Goal: Complete application form

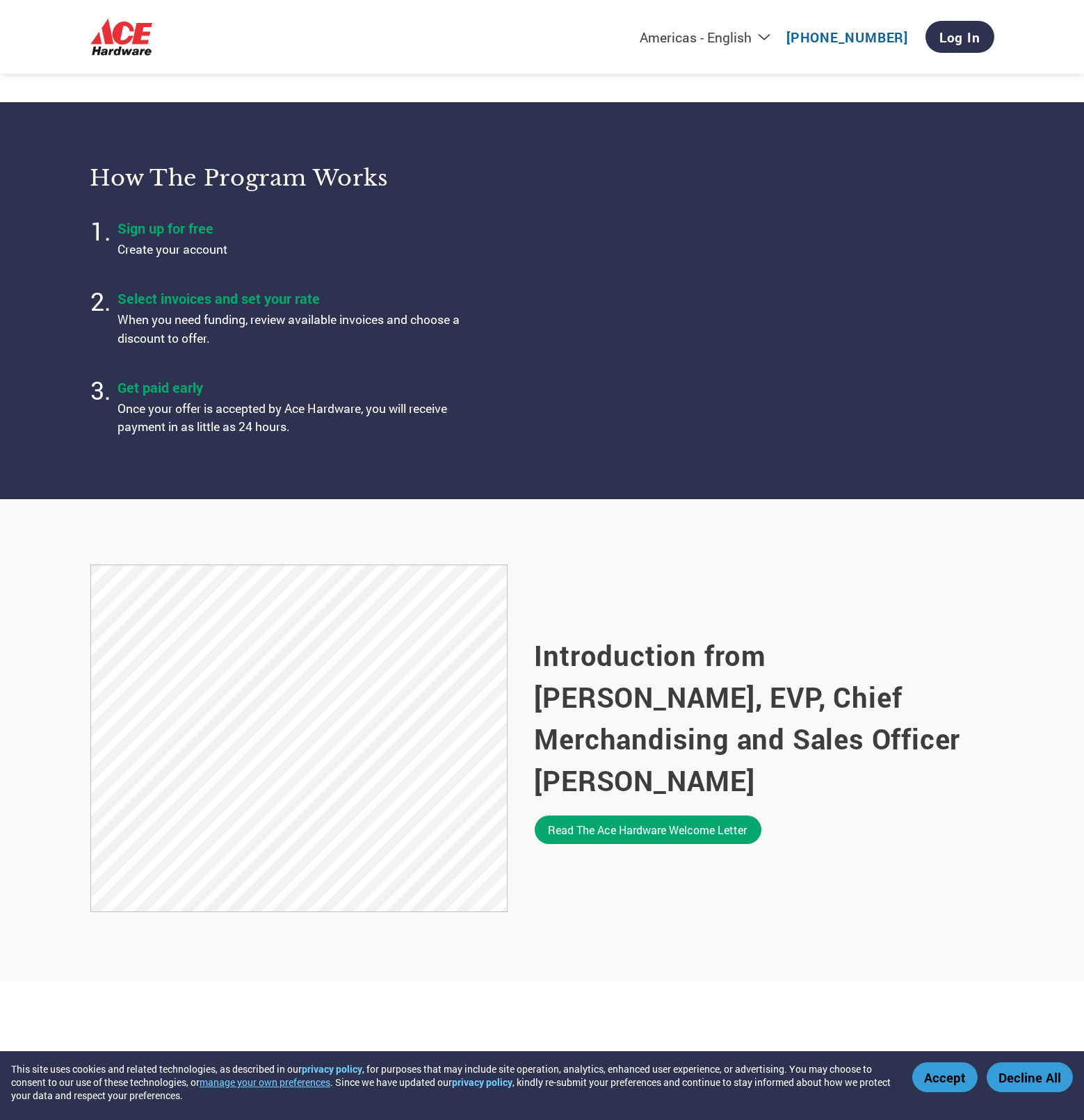
scroll to position [394, 0]
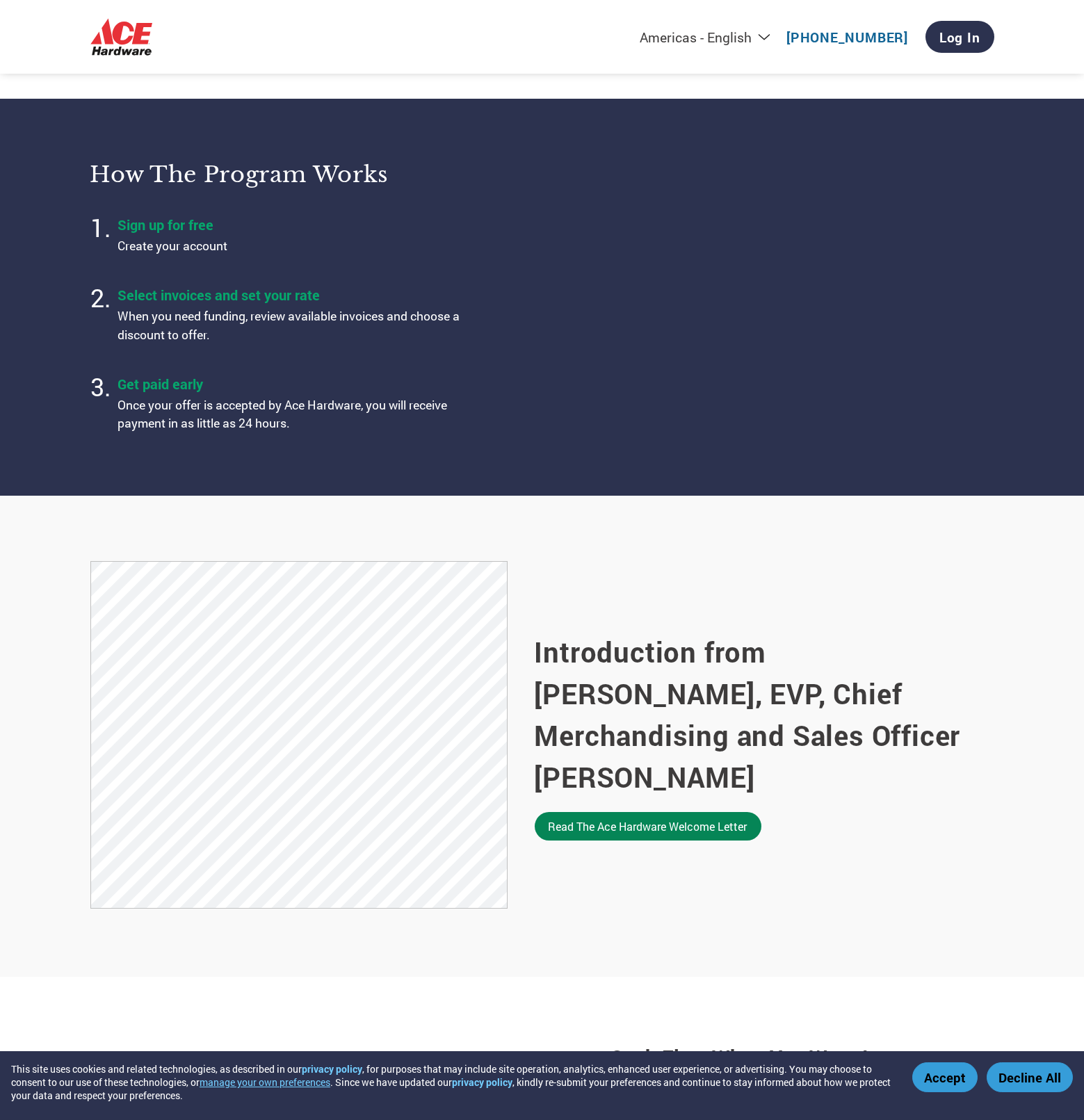
click at [725, 812] on link "Read the Ace Hardware welcome letter" at bounding box center [648, 826] width 226 height 28
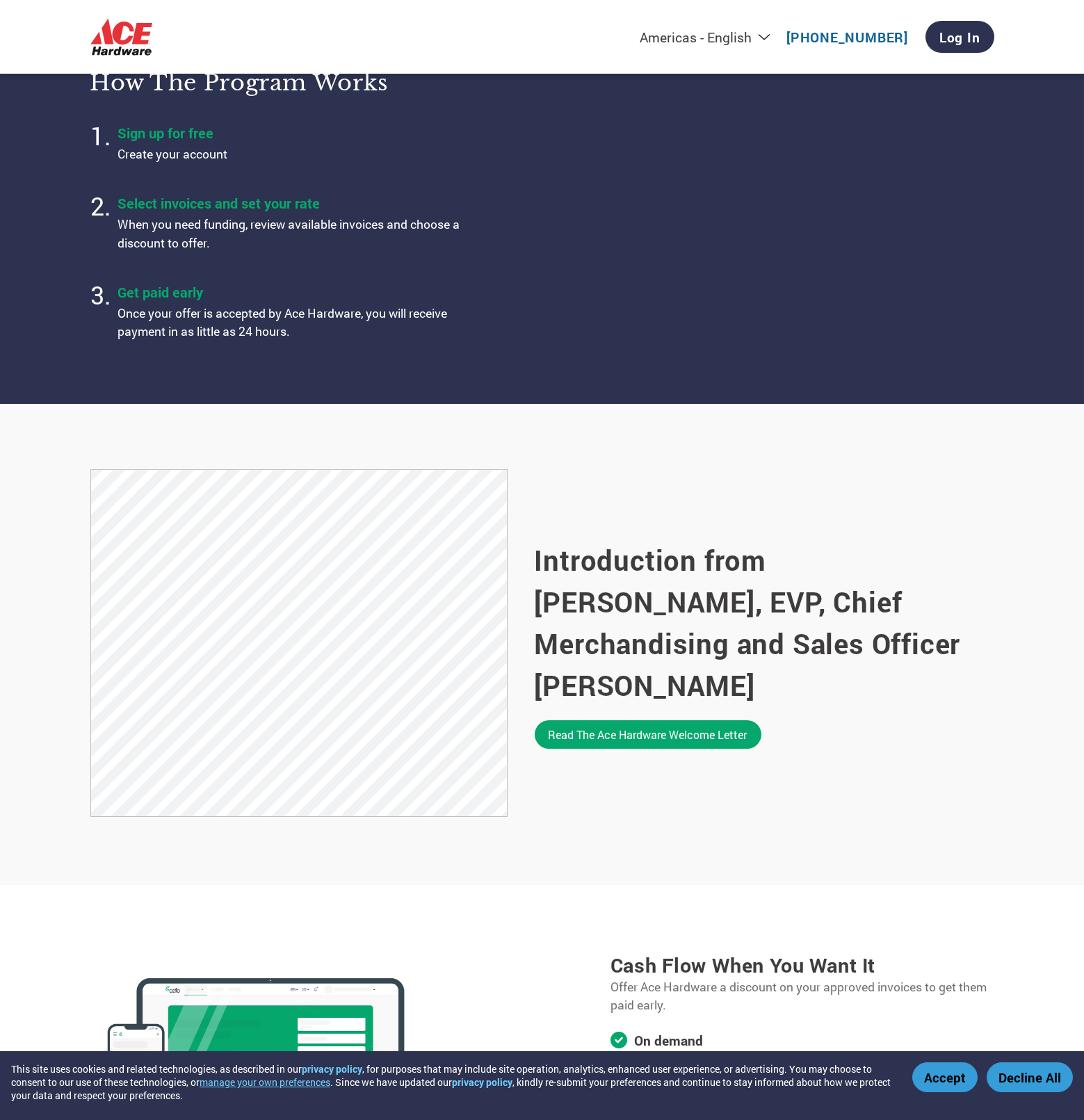
scroll to position [0, 0]
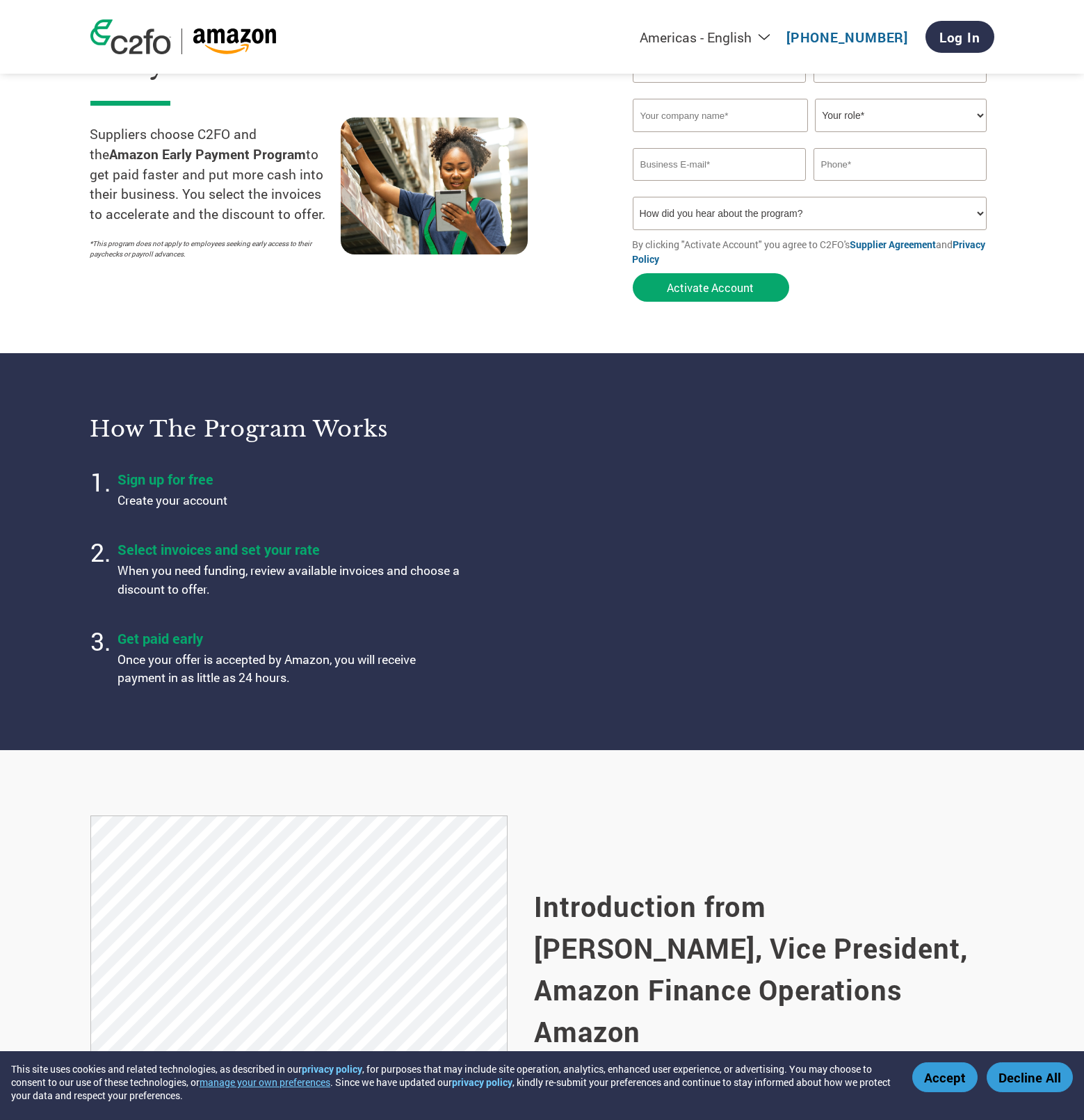
scroll to position [208, 0]
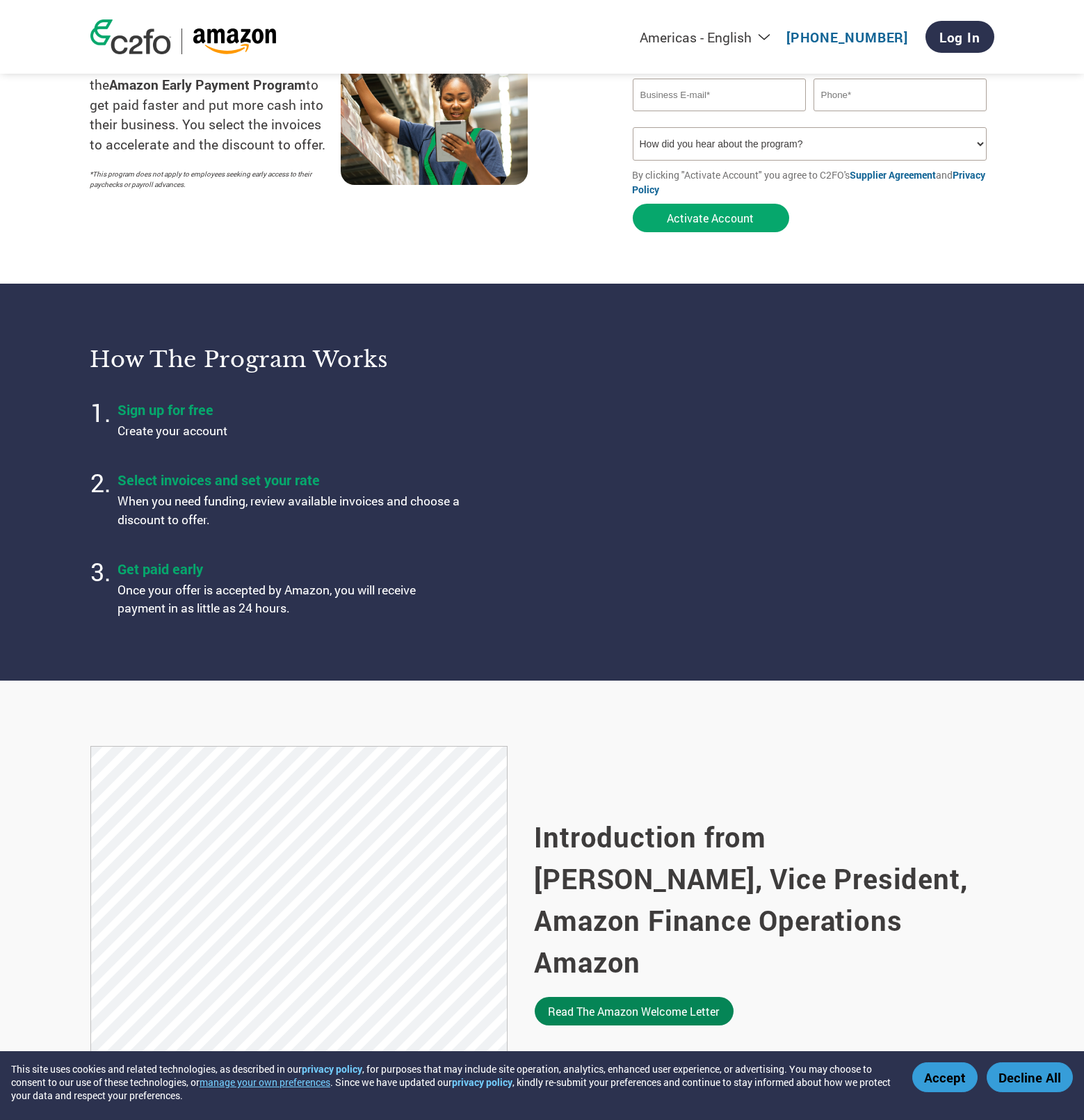
click at [711, 998] on link "Read the Amazon welcome letter" at bounding box center [635, 1011] width 199 height 28
click at [808, 750] on div "Introduction from Tim Halladay, Vice President, Amazon Finance Operations Amazo…" at bounding box center [765, 921] width 460 height 351
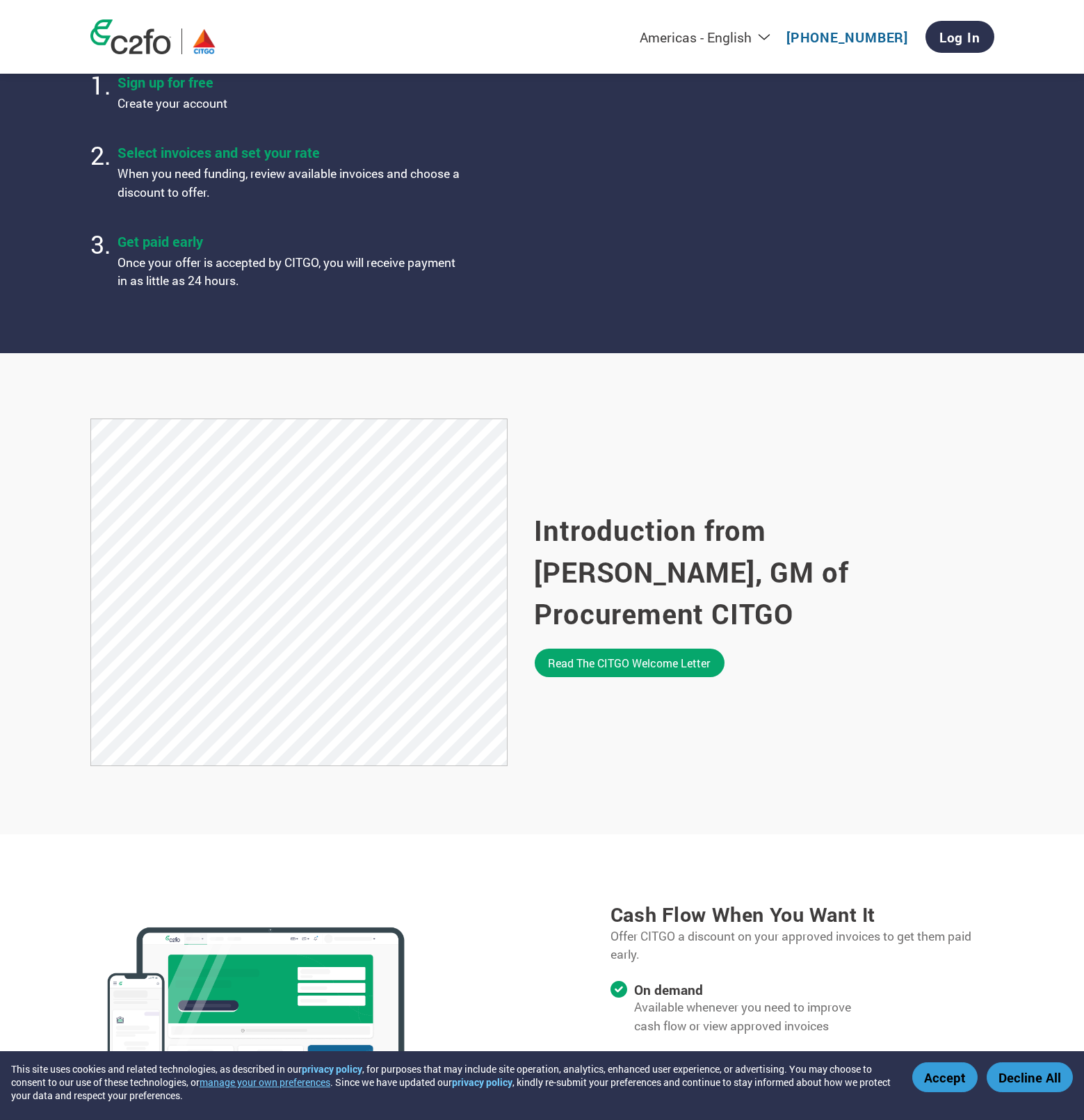
scroll to position [605, 0]
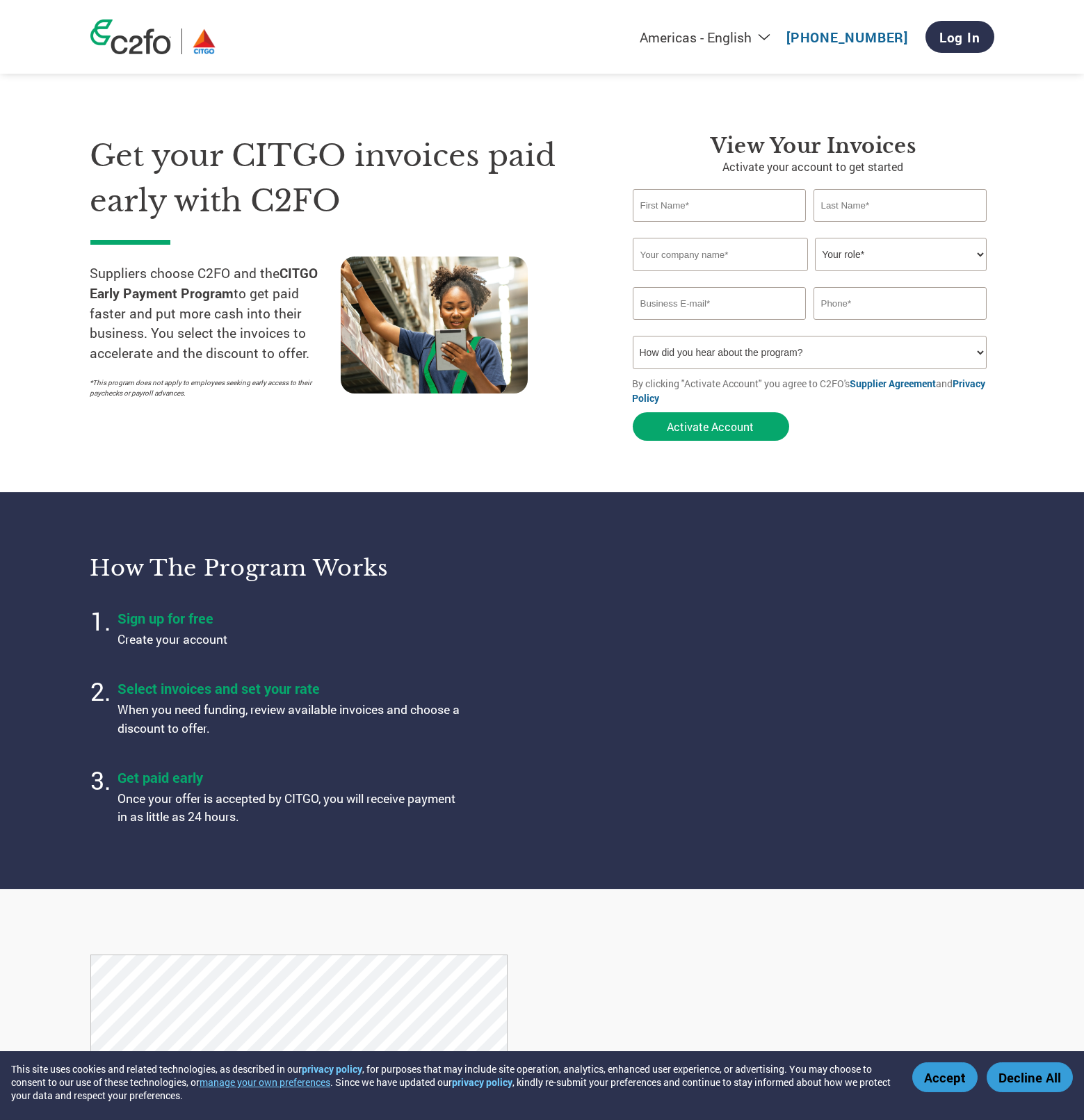
click at [363, 675] on li "Select invoices and set your rate When you need funding, review available invoi…" at bounding box center [292, 709] width 348 height 70
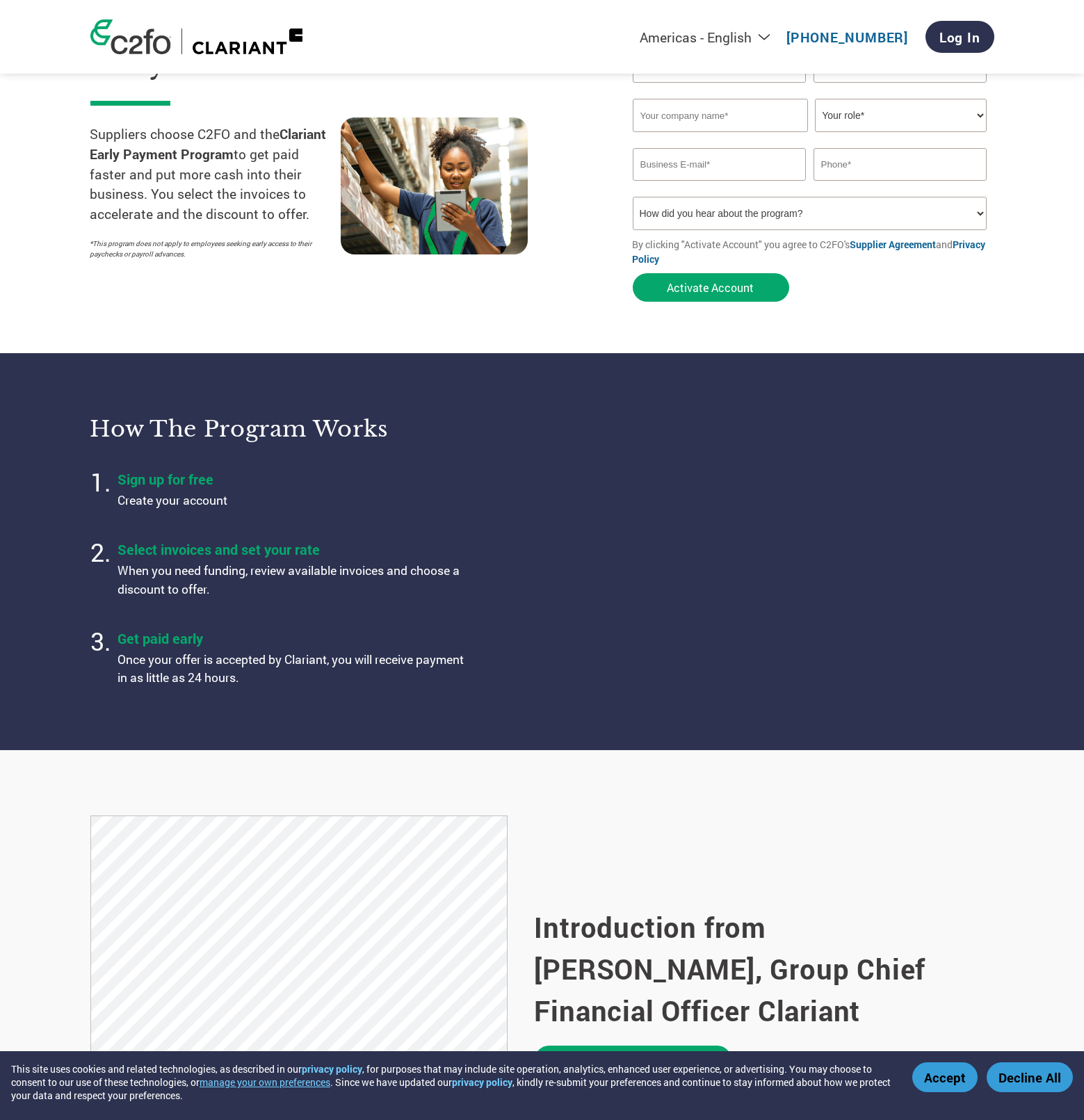
scroll to position [208, 0]
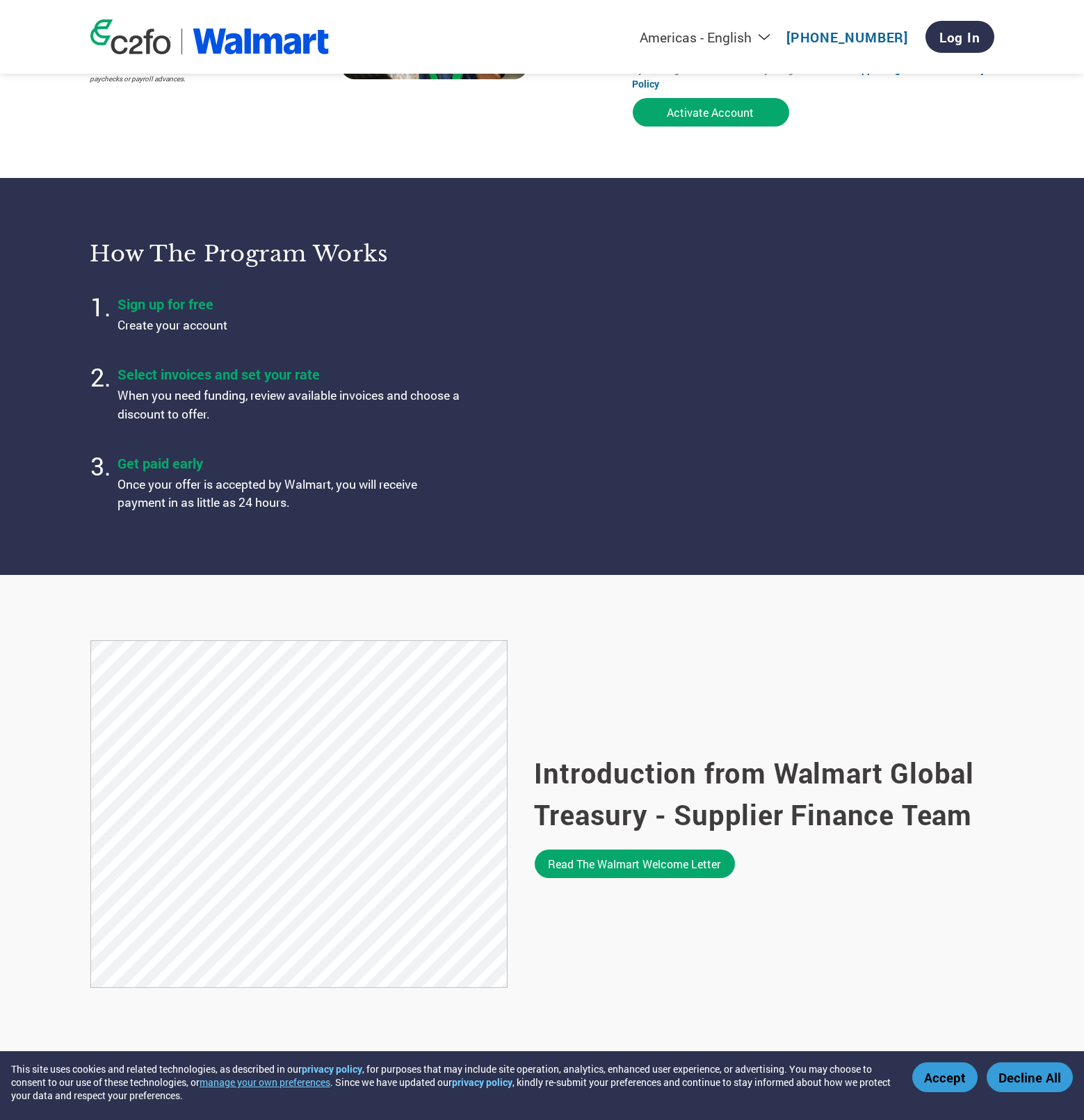
scroll to position [318, 0]
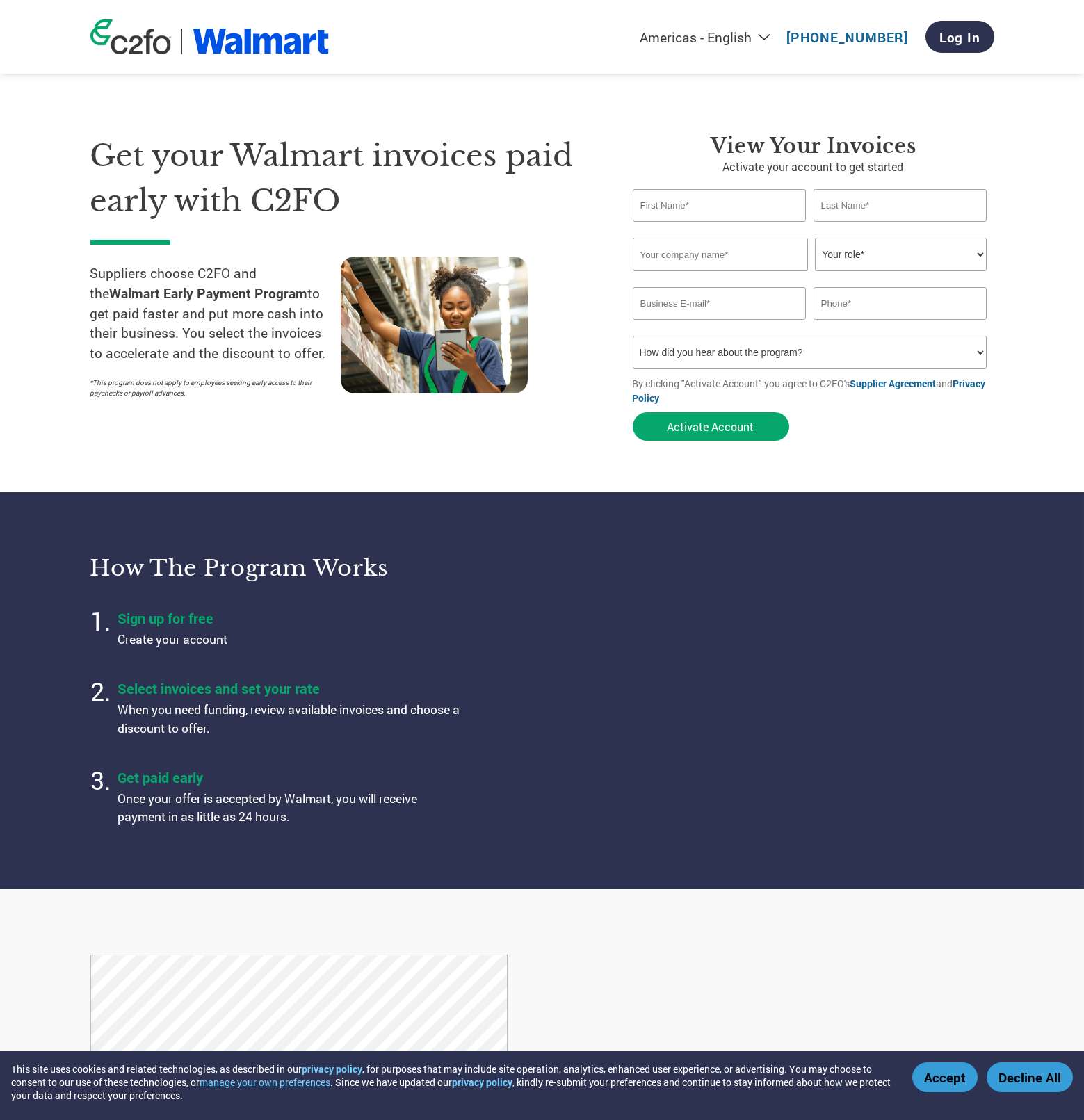
scroll to position [139, 0]
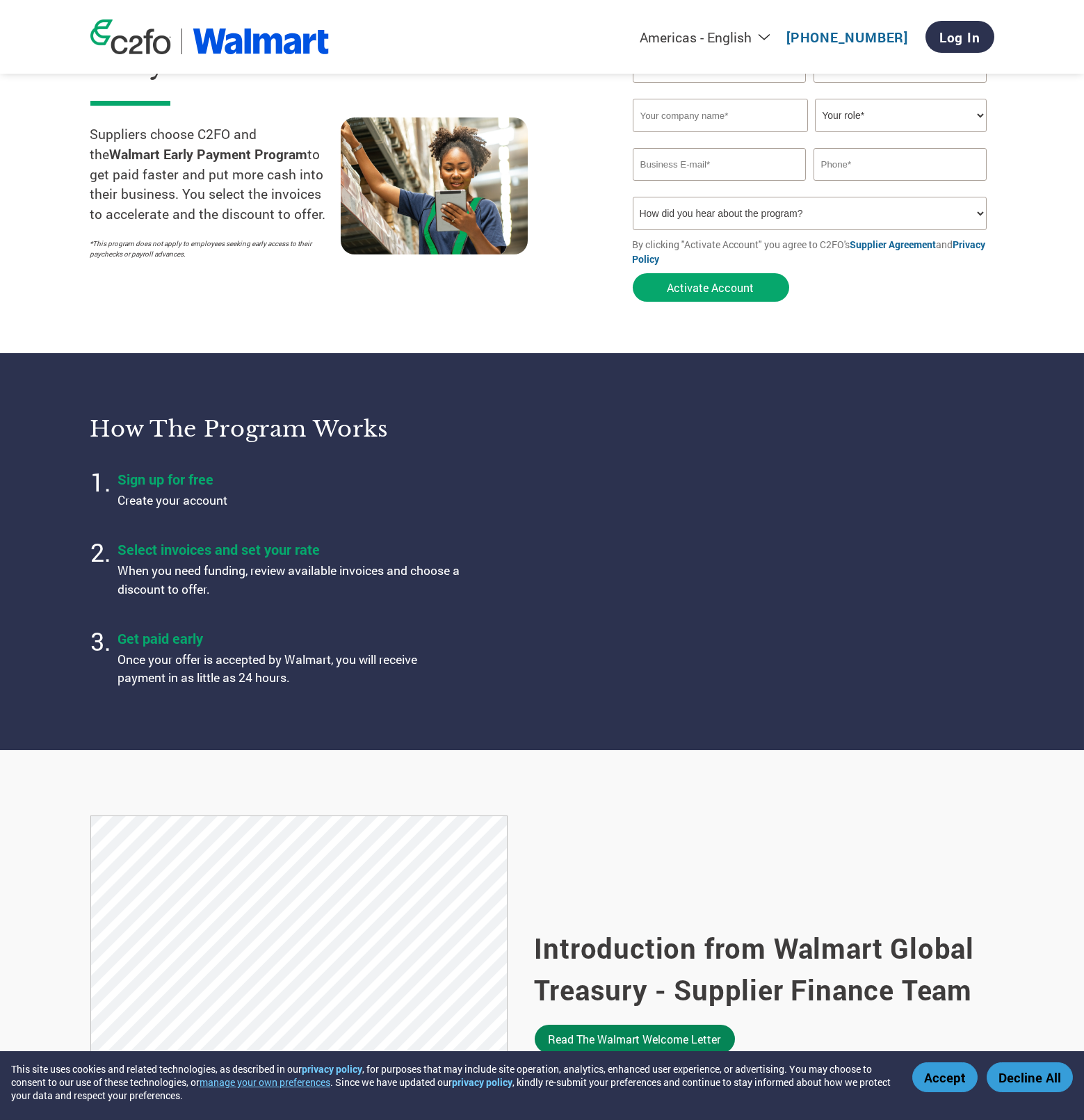
click at [605, 1038] on link "Read the Walmart welcome letter" at bounding box center [635, 1038] width 200 height 28
click at [781, 861] on div "Introduction from Walmart Global Treasury - Supplier Finance Team Read the Walm…" at bounding box center [765, 991] width 460 height 351
click at [745, 900] on div "Introduction from Walmart Global Treasury - Supplier Finance Team Read the Walm…" at bounding box center [765, 991] width 460 height 351
click at [724, 899] on div "Introduction from Walmart Global Treasury - Supplier Finance Team Read the Walm…" at bounding box center [765, 991] width 460 height 351
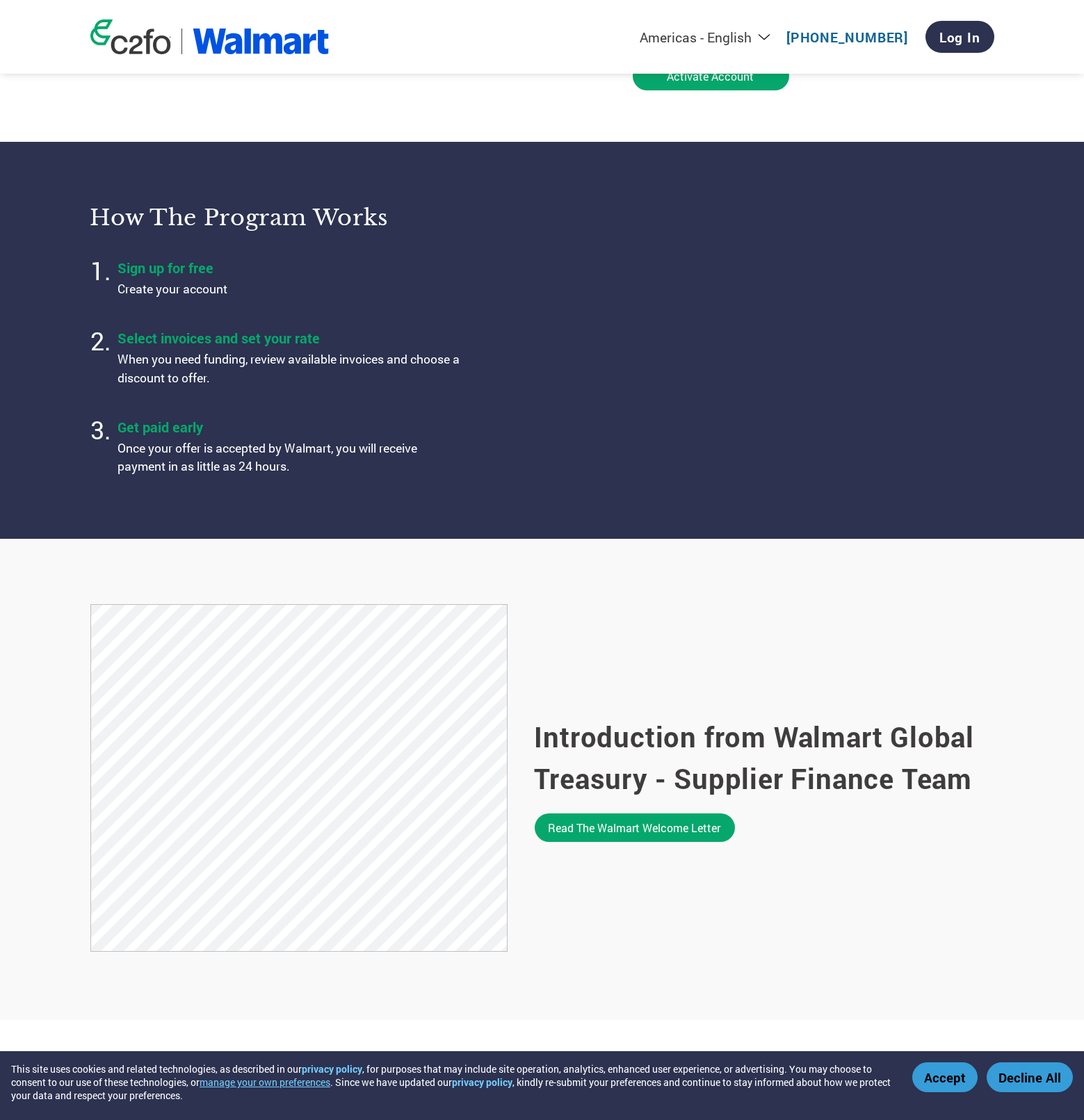
scroll to position [413, 0]
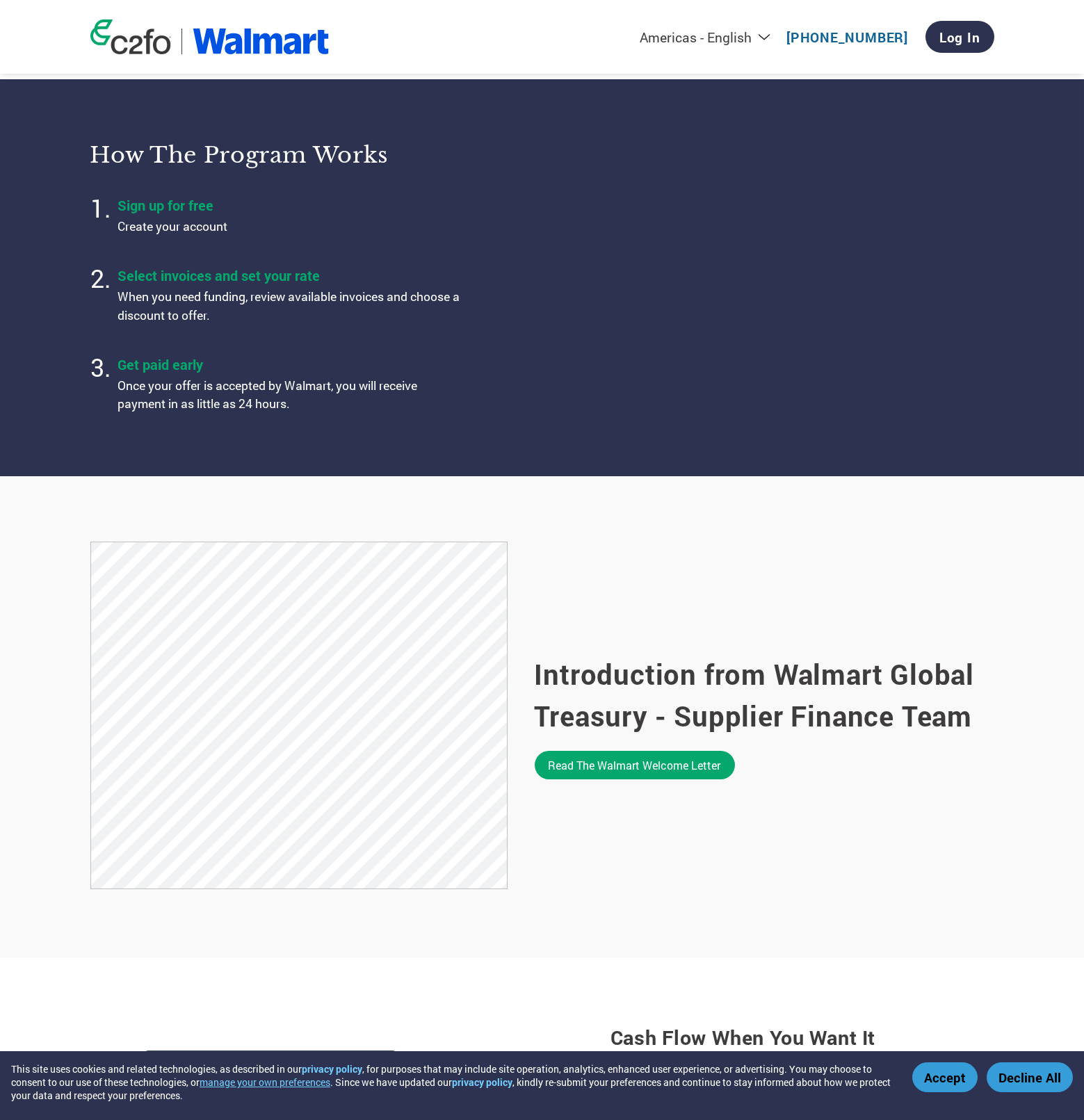
click at [597, 558] on div "Introduction from Walmart Global Treasury - Supplier Finance Team Read the Walm…" at bounding box center [765, 717] width 460 height 351
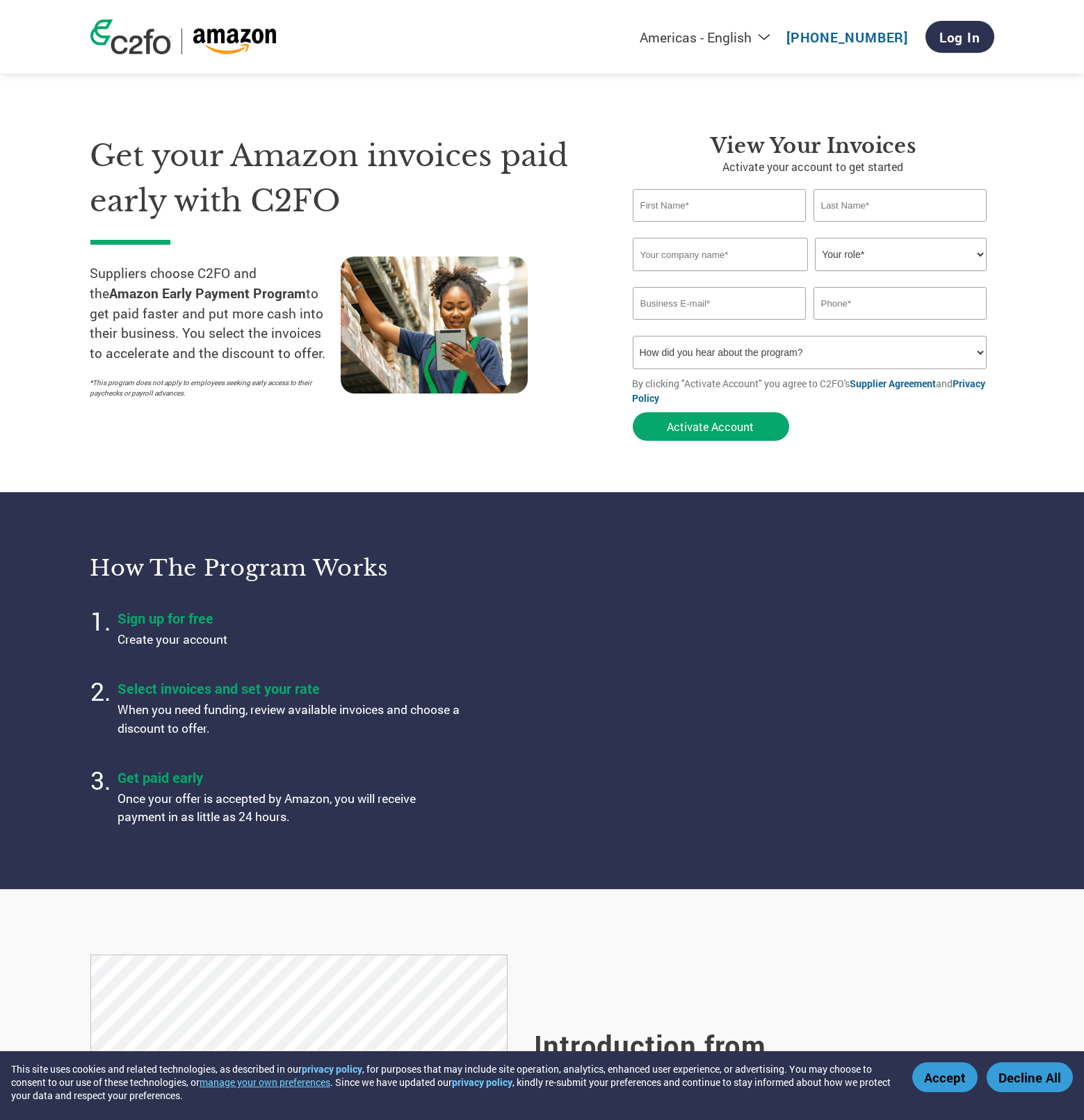
click at [695, 209] on input "text" at bounding box center [719, 205] width 174 height 32
click at [695, 209] on input "Billy q" at bounding box center [719, 205] width 174 height 32
type input "Billy"
type input "Jean"
click at [892, 377] on link "Supplier Agreement" at bounding box center [893, 383] width 86 height 13
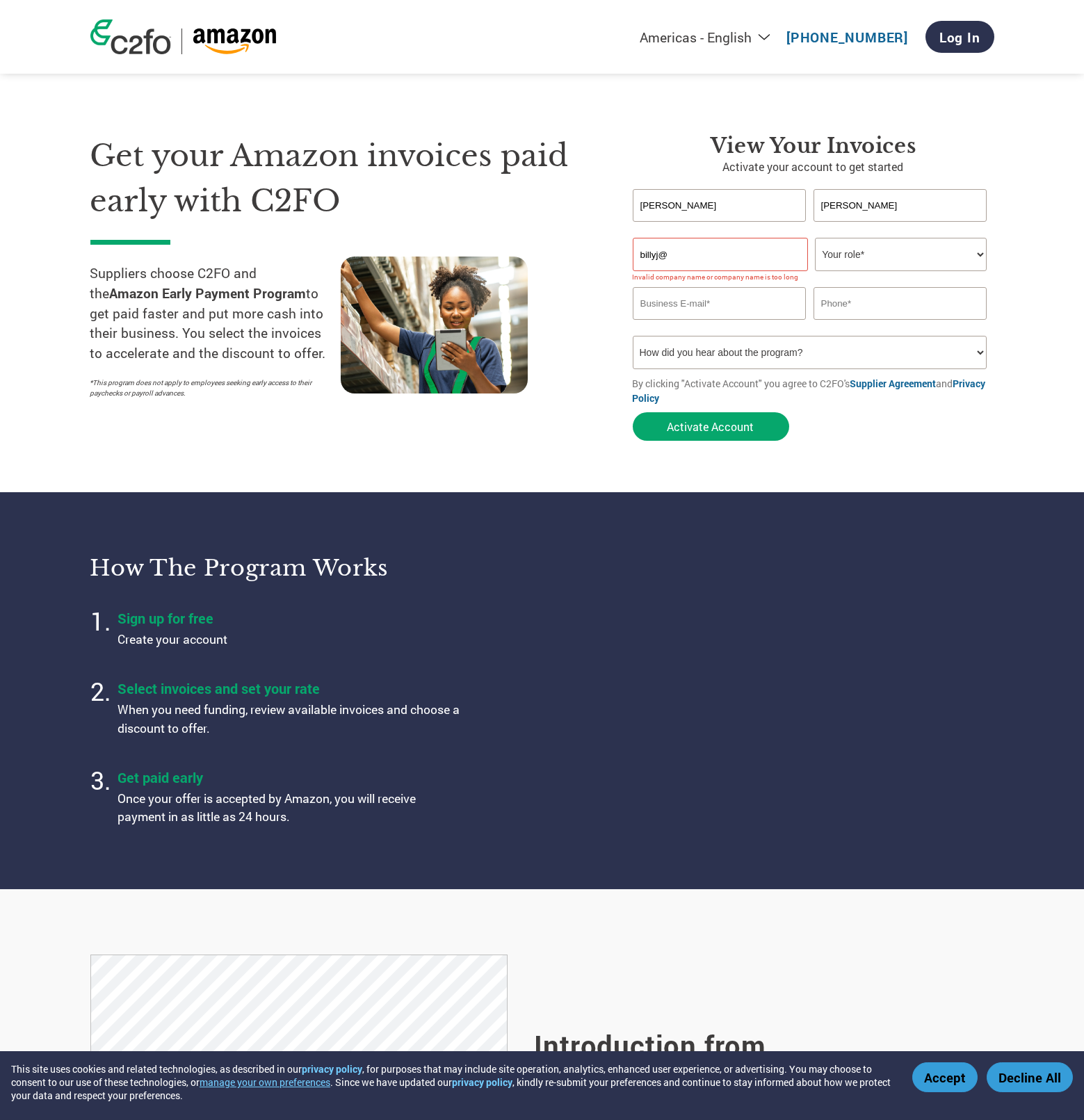
click at [761, 260] on input "billyj@" at bounding box center [720, 254] width 175 height 33
click at [742, 255] on input "billyj@gmail.com" at bounding box center [720, 254] width 175 height 33
type input "b"
type input "s"
click at [889, 260] on select "Your role* CFO Controller Credit Manager Finance Director Treasurer CEO Preside…" at bounding box center [901, 254] width 172 height 33
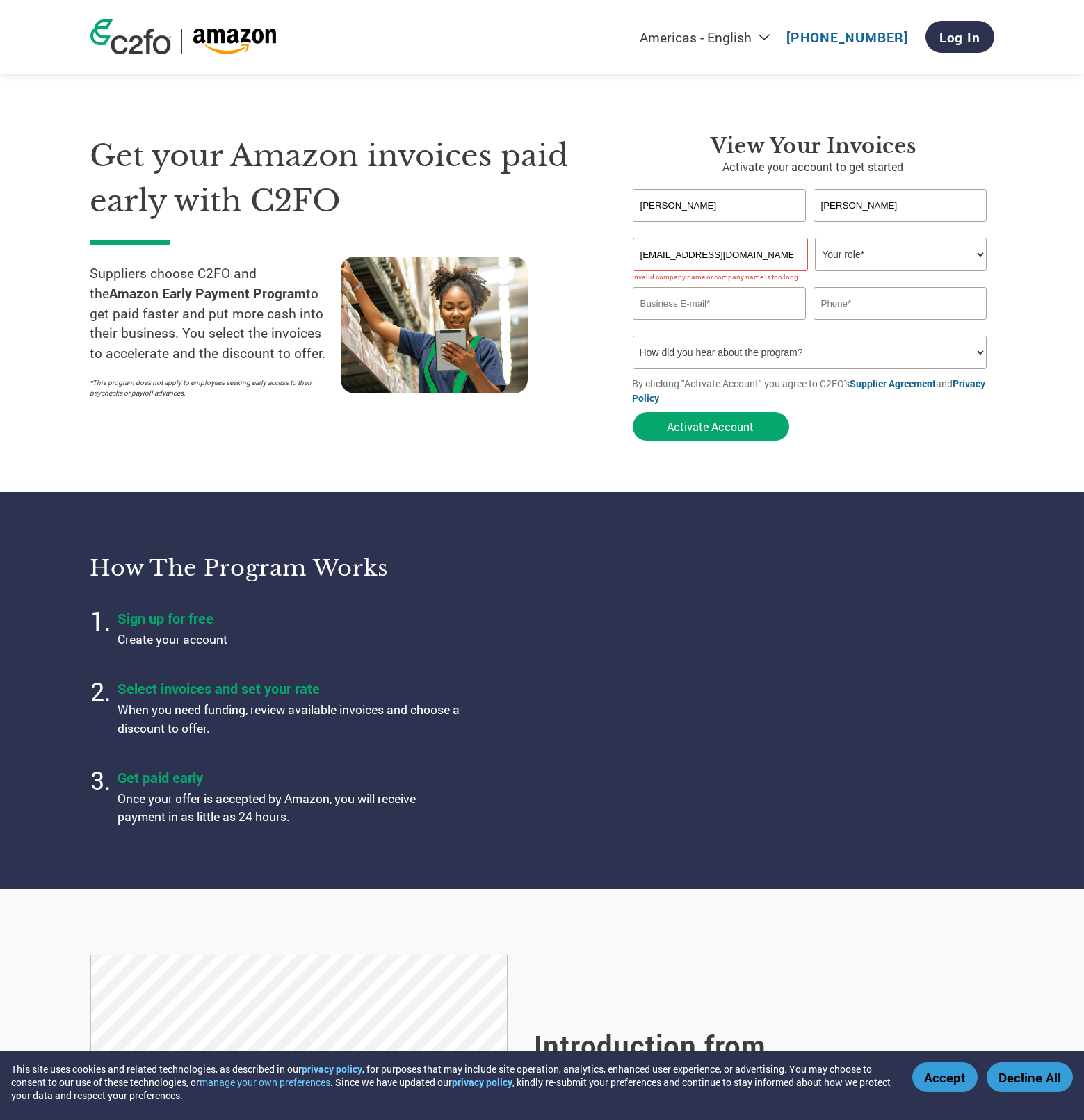
click at [786, 256] on input "billycraiger@amazon.com" at bounding box center [720, 254] width 175 height 33
click at [876, 253] on select "Your role* CFO Controller Credit Manager Finance Director Treasurer CEO Preside…" at bounding box center [901, 254] width 172 height 33
click at [716, 221] on div "Invalid first name or first name is too long Invalid last name or last name is …" at bounding box center [813, 229] width 361 height 16
click at [715, 207] on input "Billy" at bounding box center [719, 205] width 174 height 32
click at [772, 249] on input "billycraiger@amazon.com" at bounding box center [720, 254] width 175 height 33
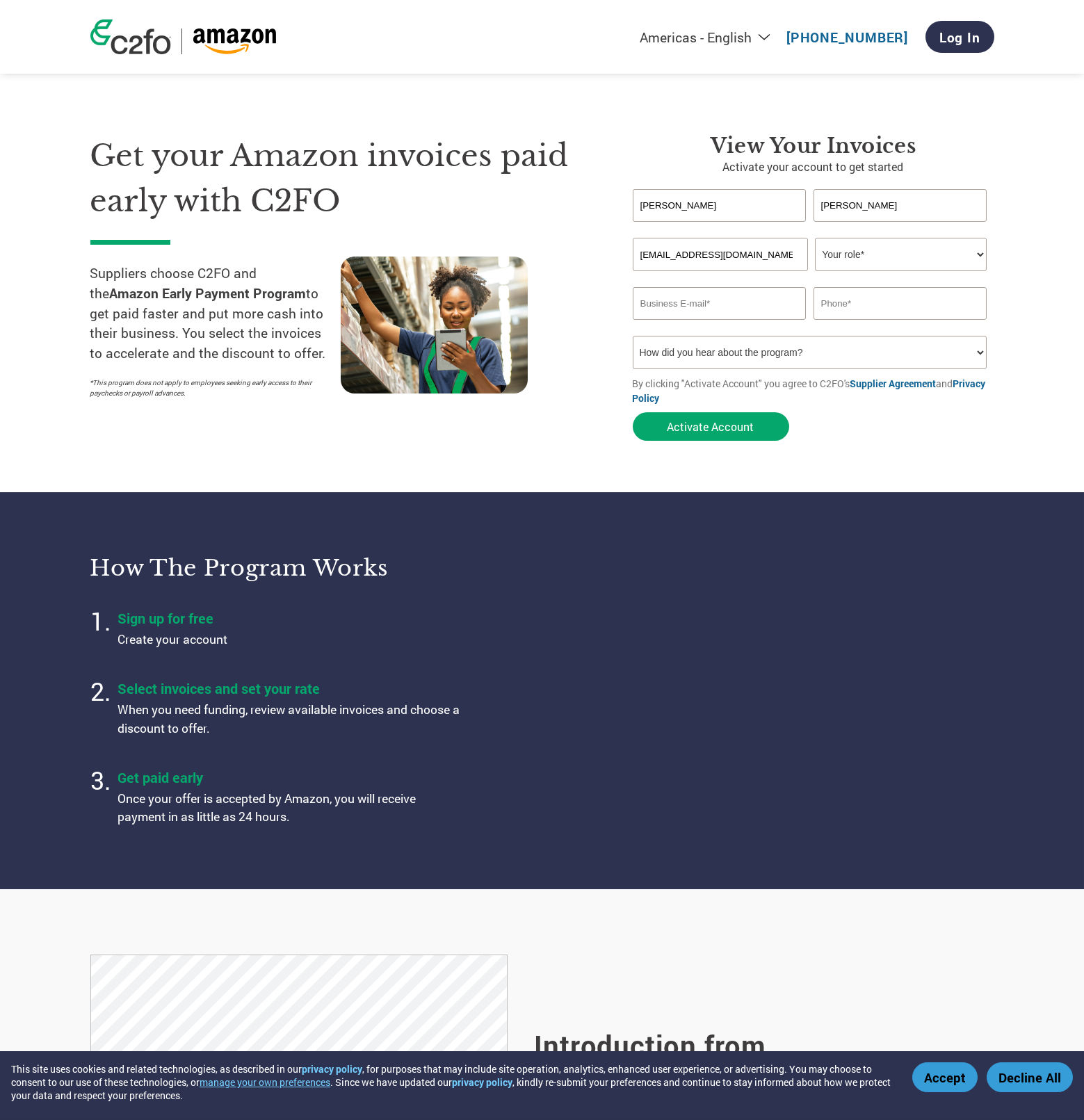
click at [804, 257] on input "billycraiger@mlp.com" at bounding box center [720, 254] width 175 height 33
click at [841, 254] on select "Your role* CFO Controller Credit Manager Finance Director Treasurer CEO Preside…" at bounding box center [901, 254] width 172 height 33
drag, startPoint x: 748, startPoint y: 251, endPoint x: 494, endPoint y: 251, distance: 254.0
click at [494, 251] on div "Get your Amazon invoices paid early with C2FO Suppliers choose C2FO and the Ama…" at bounding box center [542, 263] width 904 height 370
type input "[PERSON_NAME][EMAIL_ADDRESS][DOMAIN_NAME]"
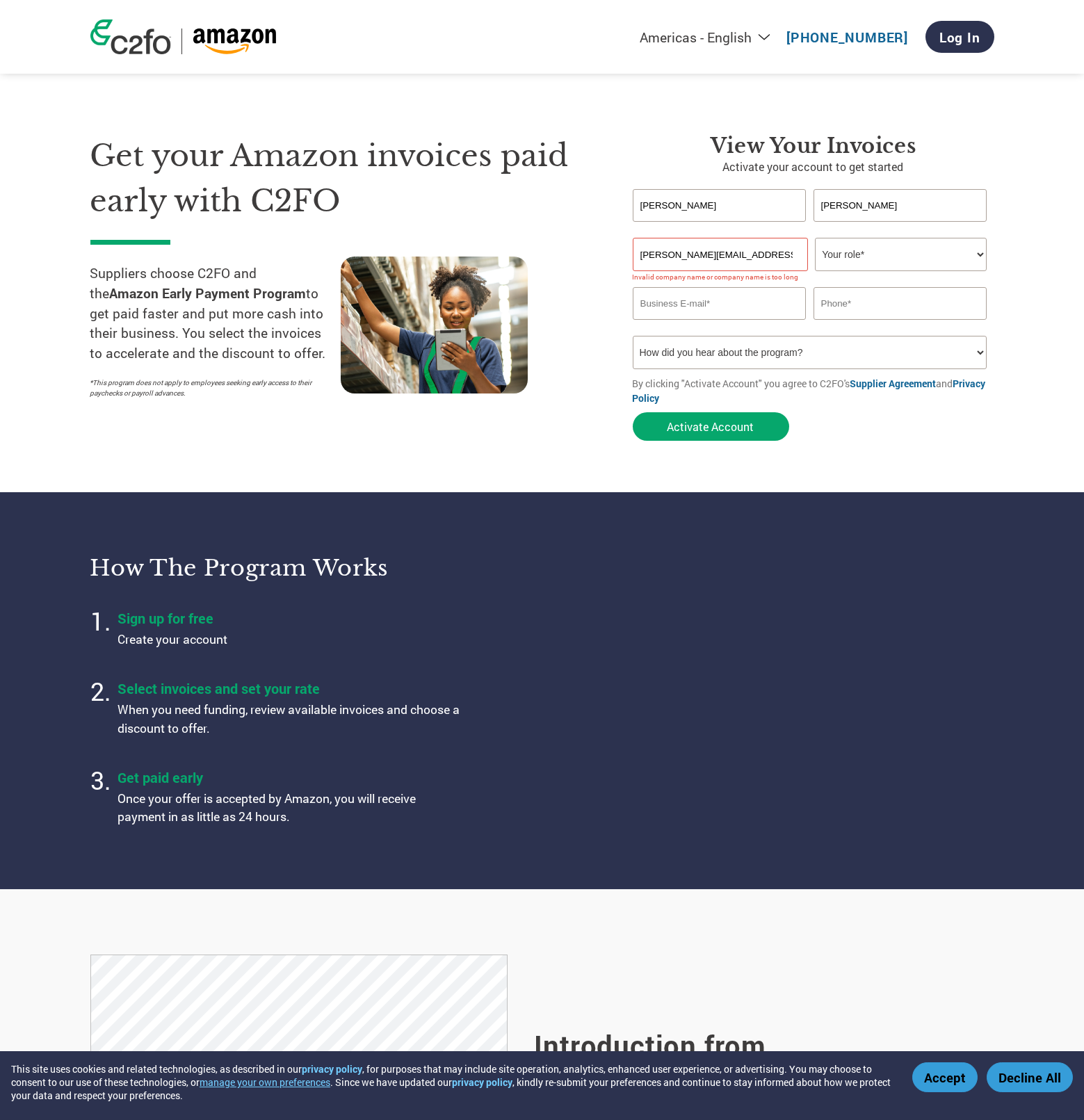
click at [719, 346] on select "How did you hear about the program? Received a letter Email Social Media Online…" at bounding box center [810, 352] width 355 height 33
click at [749, 309] on input "email" at bounding box center [719, 303] width 174 height 32
click at [894, 251] on select "Your role* CFO Controller Credit Manager Finance Director Treasurer CEO Preside…" at bounding box center [901, 254] width 172 height 33
click at [705, 254] on input "[PERSON_NAME][EMAIL_ADDRESS][DOMAIN_NAME]" at bounding box center [720, 254] width 175 height 33
click at [864, 267] on select "Your role* CFO Controller Credit Manager Finance Director Treasurer CEO Preside…" at bounding box center [901, 254] width 172 height 33
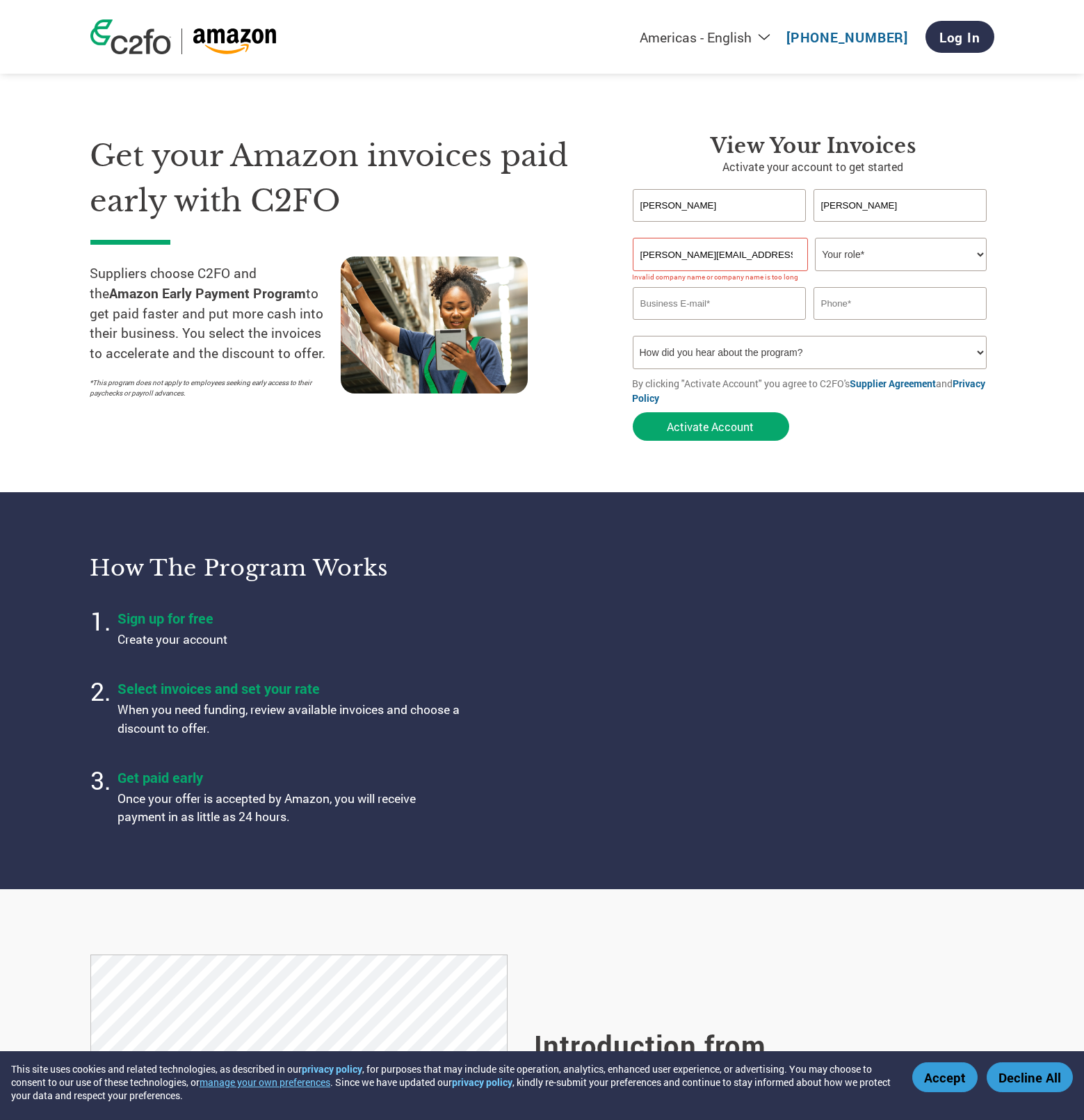
select select "CFO"
click at [815, 238] on select "Your role* CFO Controller Credit Manager Finance Director Treasurer CEO Preside…" at bounding box center [901, 254] width 172 height 33
click at [743, 296] on input "email" at bounding box center [719, 303] width 174 height 32
click at [740, 315] on input "email" at bounding box center [719, 303] width 174 height 32
click at [859, 315] on input "text" at bounding box center [901, 303] width 174 height 32
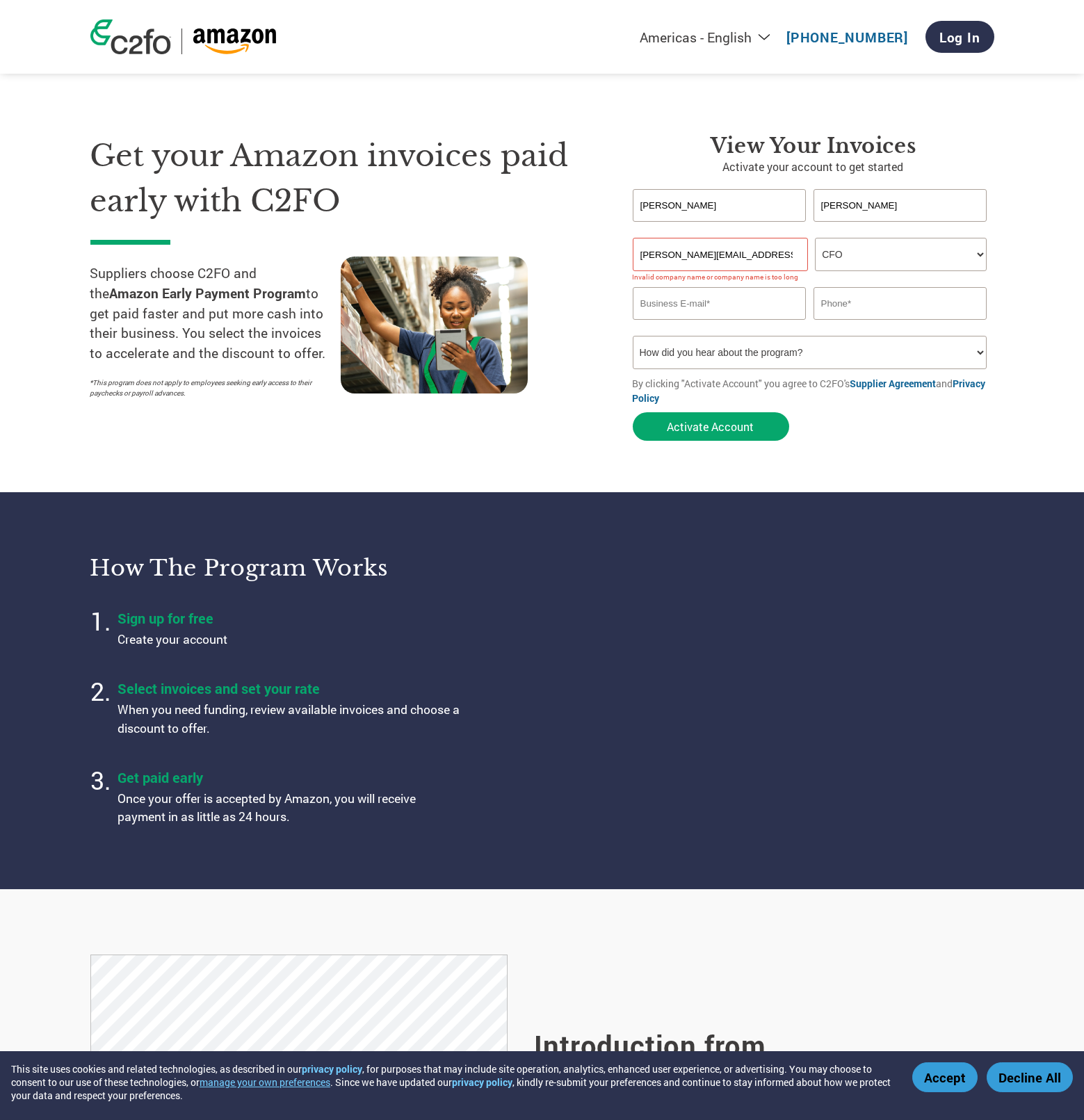
drag, startPoint x: 796, startPoint y: 255, endPoint x: 570, endPoint y: 234, distance: 227.0
click at [570, 234] on div "Get your Amazon invoices paid early with C2FO Suppliers choose C2FO and the Ama…" at bounding box center [542, 263] width 904 height 370
click at [698, 305] on input "email" at bounding box center [719, 303] width 174 height 32
paste input "[PERSON_NAME][EMAIL_ADDRESS][DOMAIN_NAME]"
type input "[PERSON_NAME][EMAIL_ADDRESS][DOMAIN_NAME]"
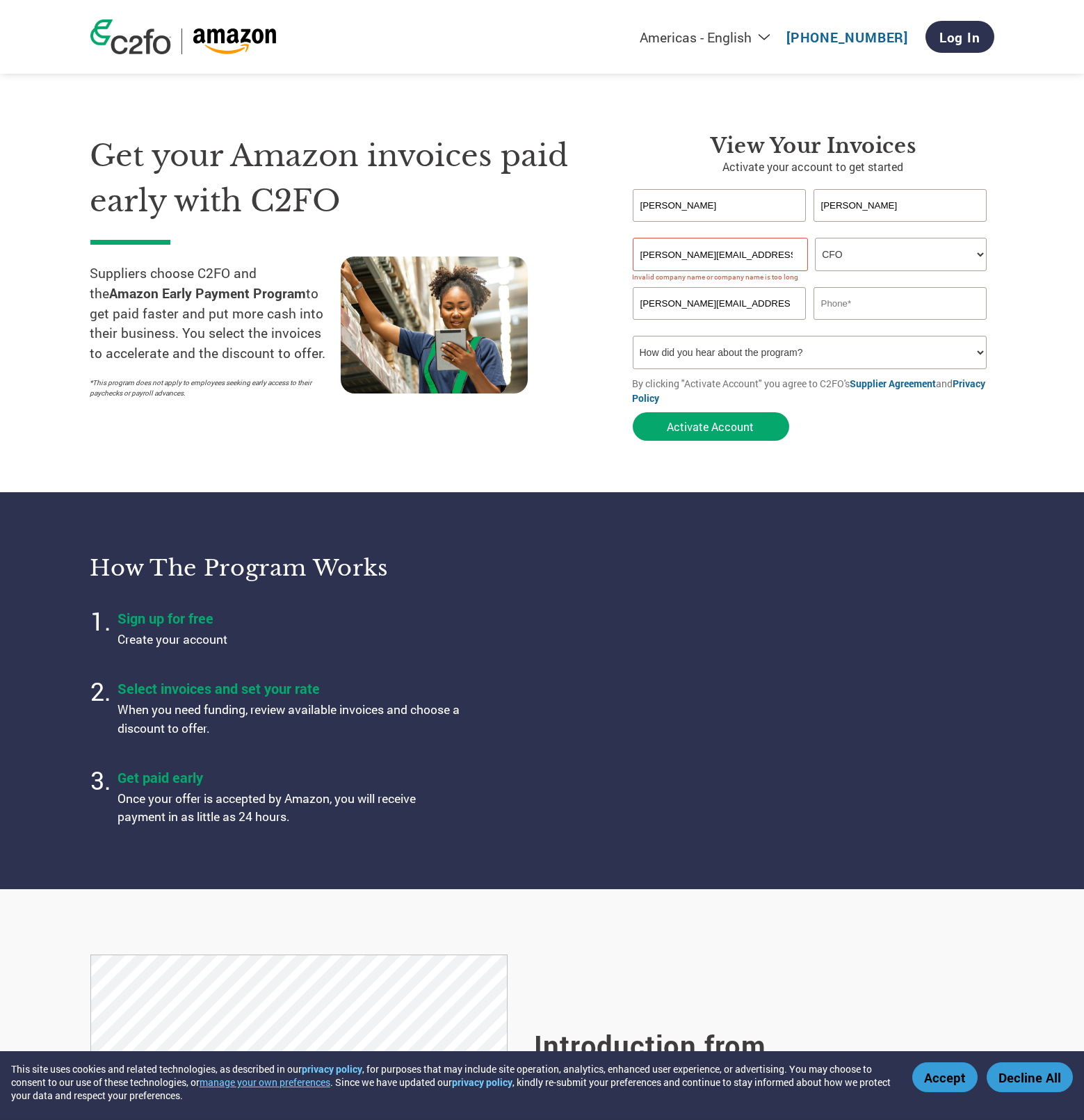
drag, startPoint x: 778, startPoint y: 260, endPoint x: 521, endPoint y: 226, distance: 259.2
click at [529, 229] on div "Get your Amazon invoices paid early with C2FO Suppliers choose C2FO and the Ama…" at bounding box center [542, 263] width 904 height 370
click at [600, 278] on div "Get your Amazon invoices paid early with C2FO Suppliers choose C2FO and the Ama…" at bounding box center [351, 290] width 521 height 314
drag, startPoint x: 763, startPoint y: 310, endPoint x: 560, endPoint y: 267, distance: 207.5
click at [560, 268] on div "Get your Amazon invoices paid early with C2FO Suppliers choose C2FO and the Ama…" at bounding box center [542, 263] width 904 height 370
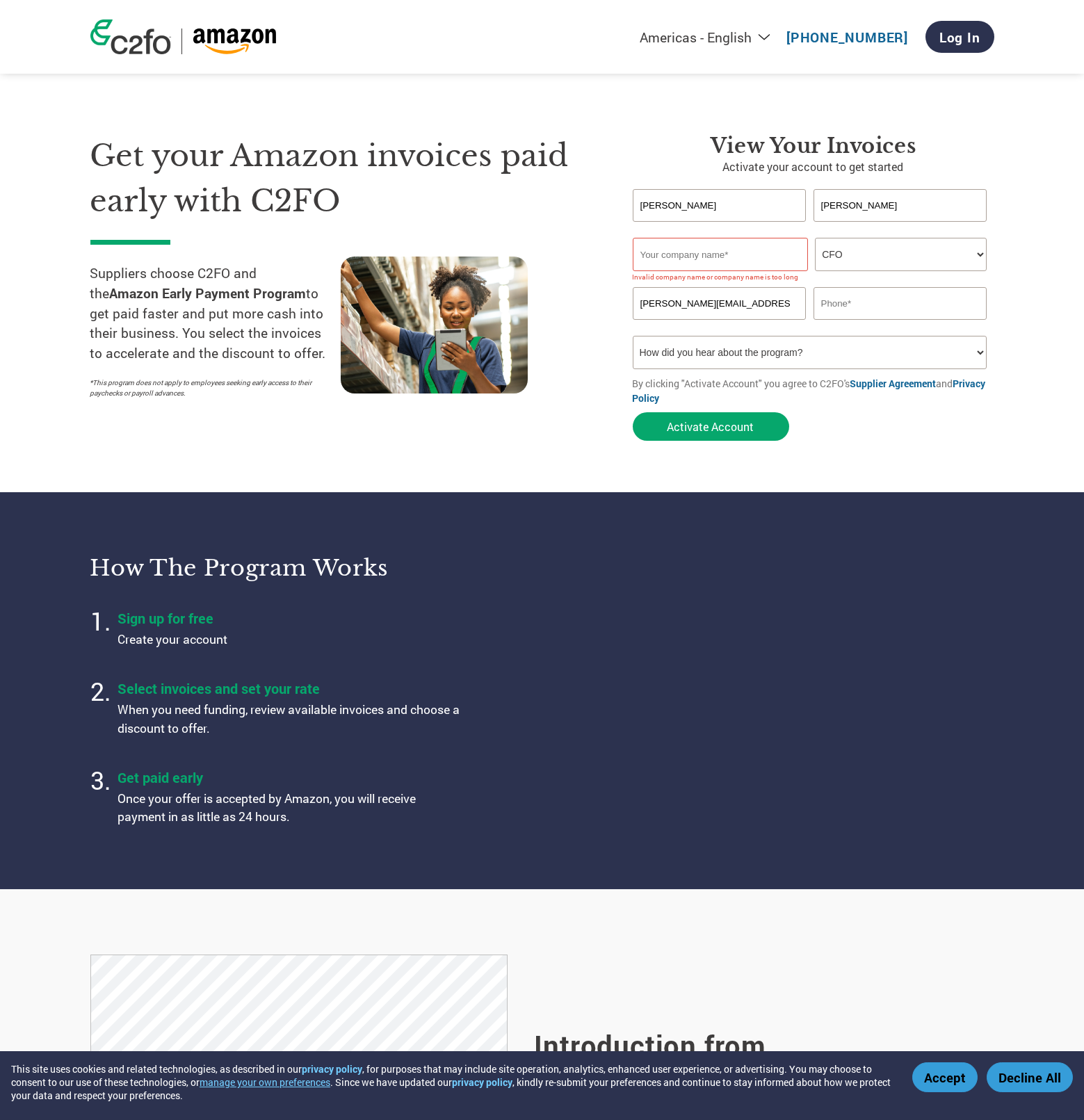
click at [672, 246] on input "text" at bounding box center [720, 254] width 175 height 33
click at [745, 220] on input "Billy" at bounding box center [719, 205] width 174 height 32
type input "B"
click at [761, 288] on input "[PERSON_NAME][EMAIL_ADDRESS][DOMAIN_NAME]" at bounding box center [719, 303] width 174 height 32
drag, startPoint x: 759, startPoint y: 305, endPoint x: 490, endPoint y: 266, distance: 271.8
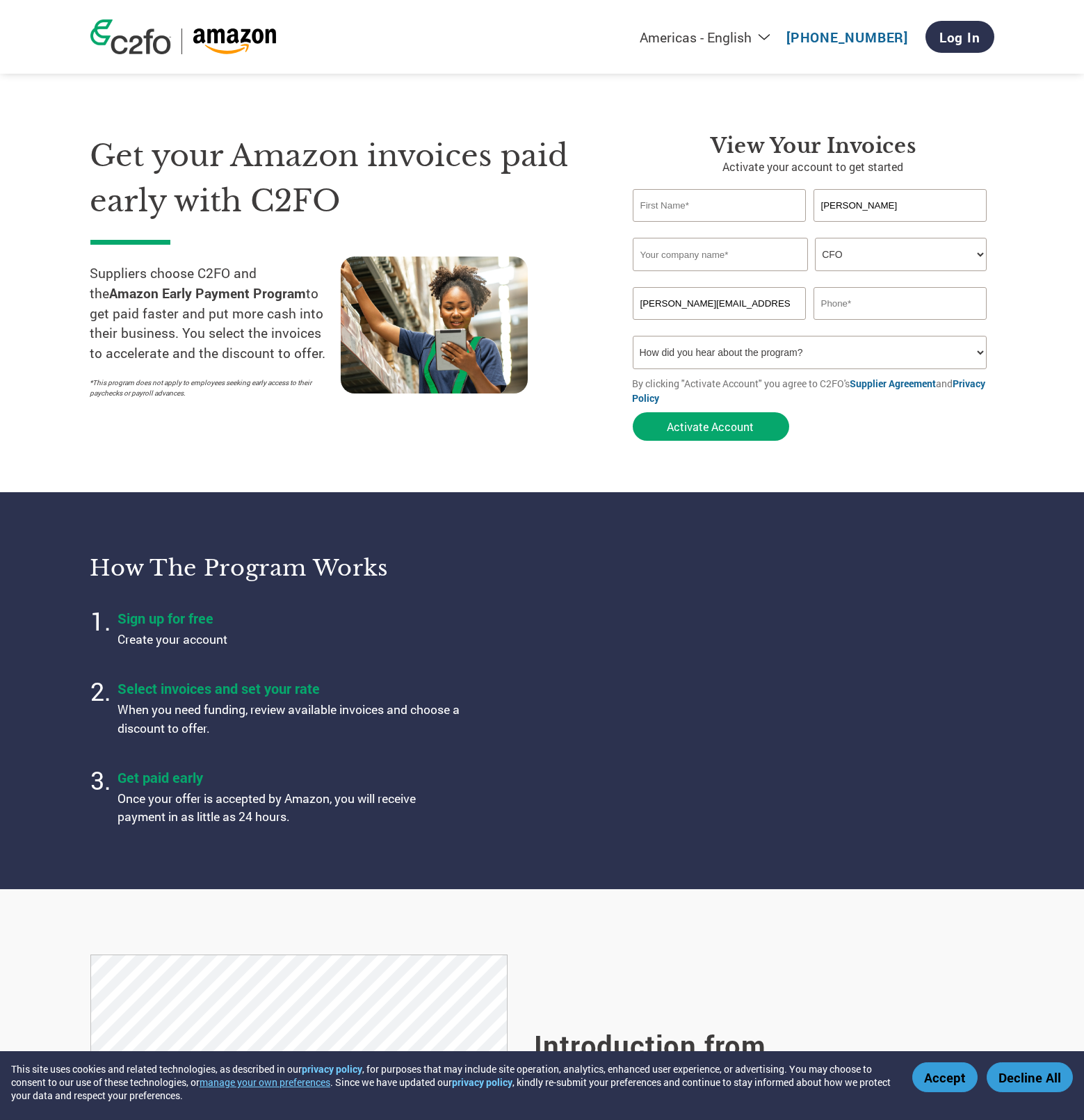
click at [490, 266] on div "Get your Amazon invoices paid early with C2FO Suppliers choose C2FO and the Ama…" at bounding box center [542, 263] width 904 height 370
type input "="
click at [670, 217] on input "text" at bounding box center [719, 205] width 174 height 32
type input "Terry"
click at [665, 251] on input "text" at bounding box center [720, 254] width 175 height 33
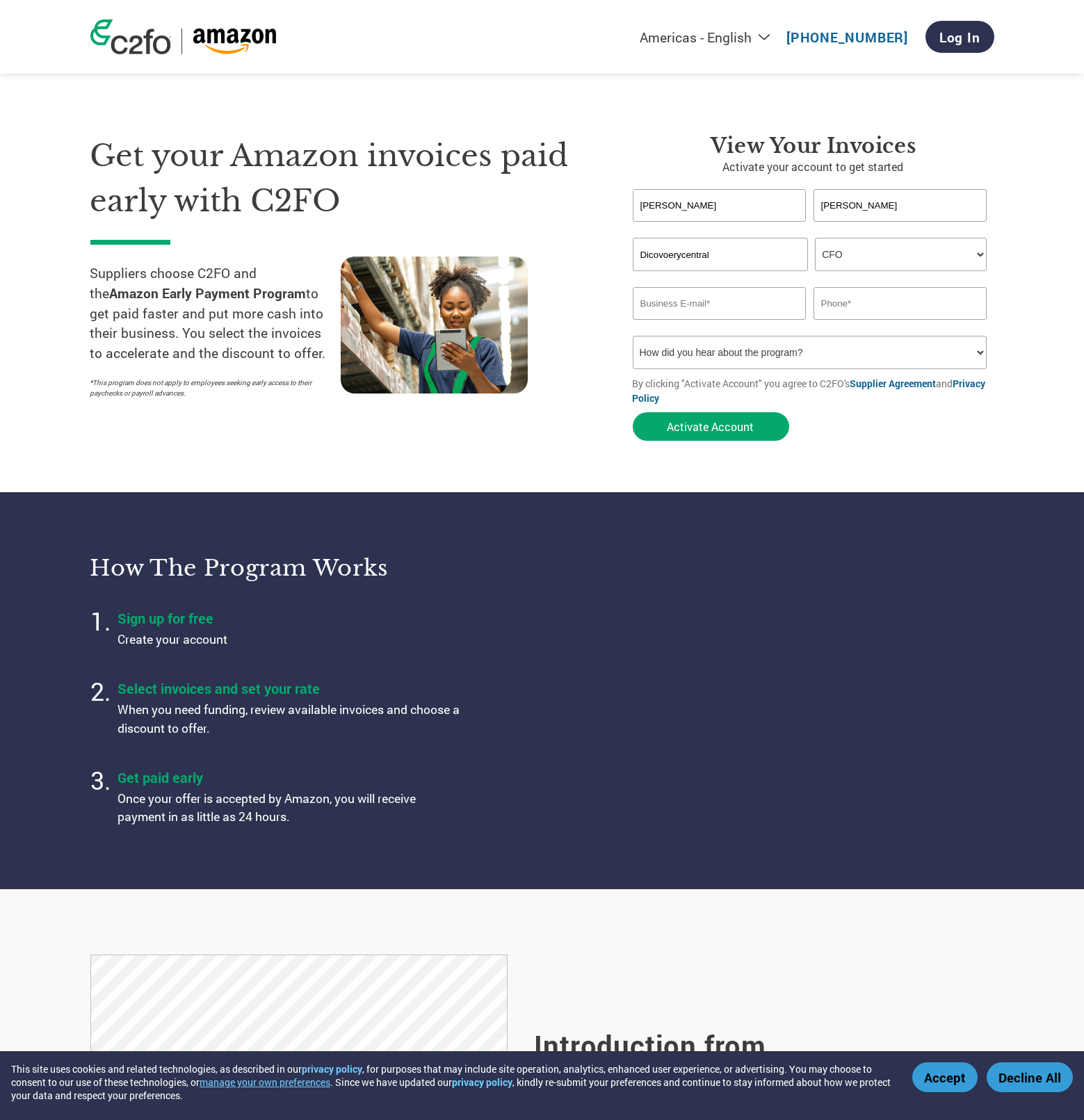
type input "Dicovoerycentral"
click at [719, 306] on input "email" at bounding box center [719, 303] width 174 height 32
type input "tery@giscoverycentral.com"
type input "4087728204"
click at [923, 414] on form "Terry Jean Invalid first name or first name is too long Invalid last name or la…" at bounding box center [813, 318] width 361 height 259
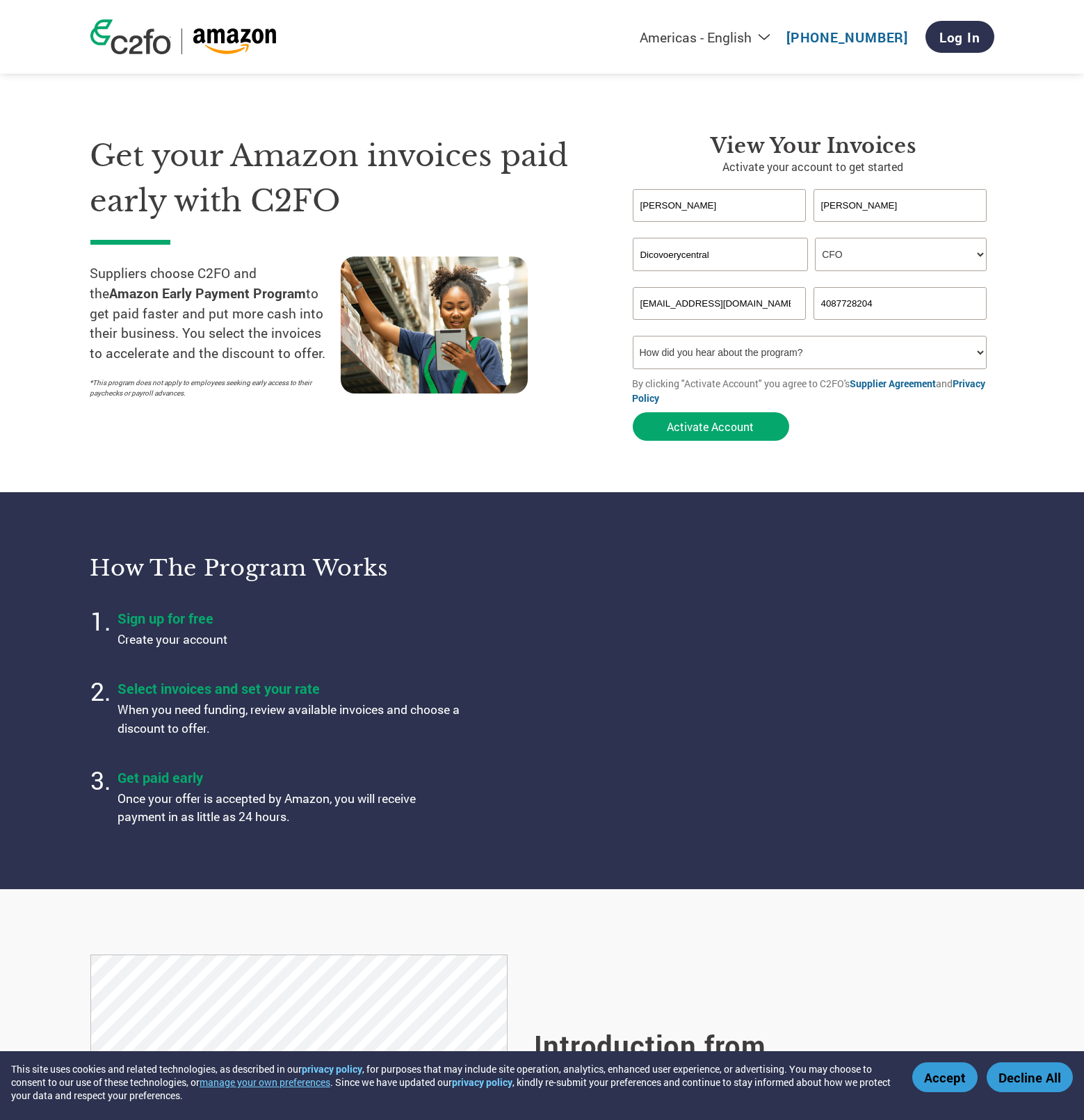
click at [874, 356] on select "How did you hear about the program? Received a letter Email Social Media Online…" at bounding box center [810, 352] width 355 height 33
select select "Received a Letter"
click at [633, 336] on select "How did you hear about the program? Received a letter Email Social Media Online…" at bounding box center [810, 352] width 355 height 33
click at [899, 426] on form "Terry Jean Invalid first name or first name is too long Invalid last name or la…" at bounding box center [813, 318] width 361 height 259
click at [741, 419] on button "Activate Account" at bounding box center [711, 426] width 157 height 28
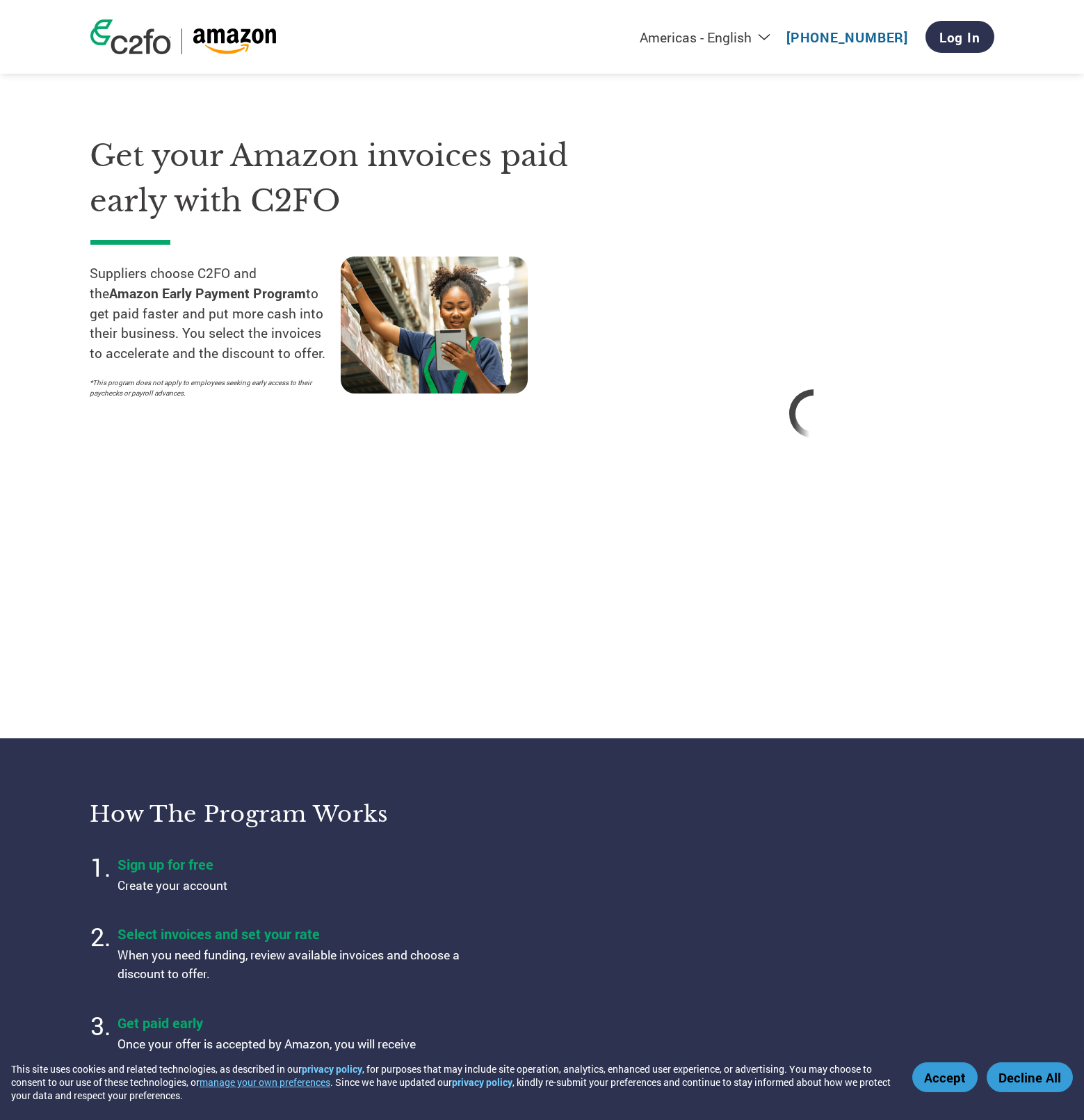
scroll to position [69, 0]
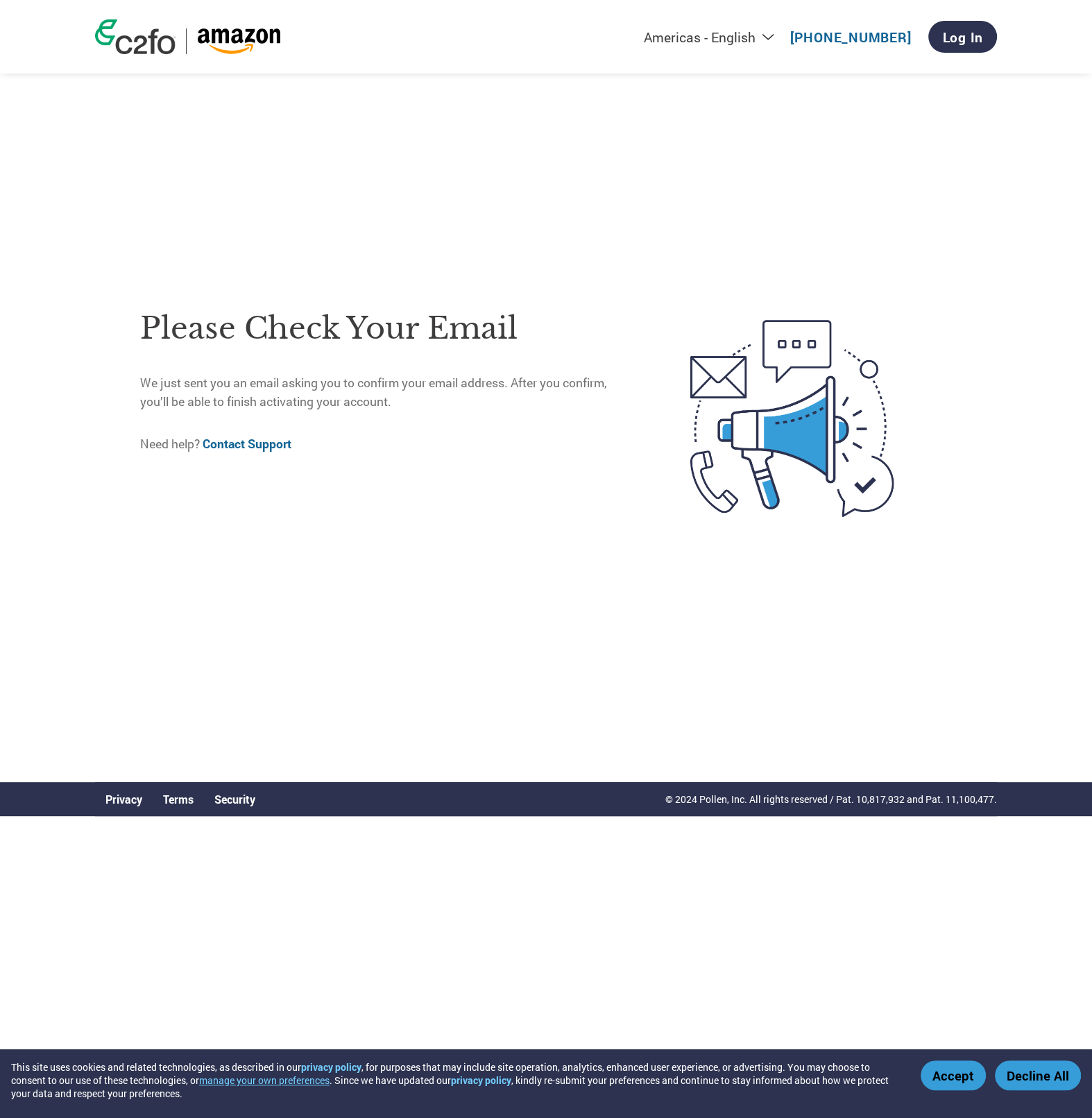
click at [990, 386] on div "Please check your email We just sent you an email asking you to confirm your em…" at bounding box center [546, 419] width 902 height 727
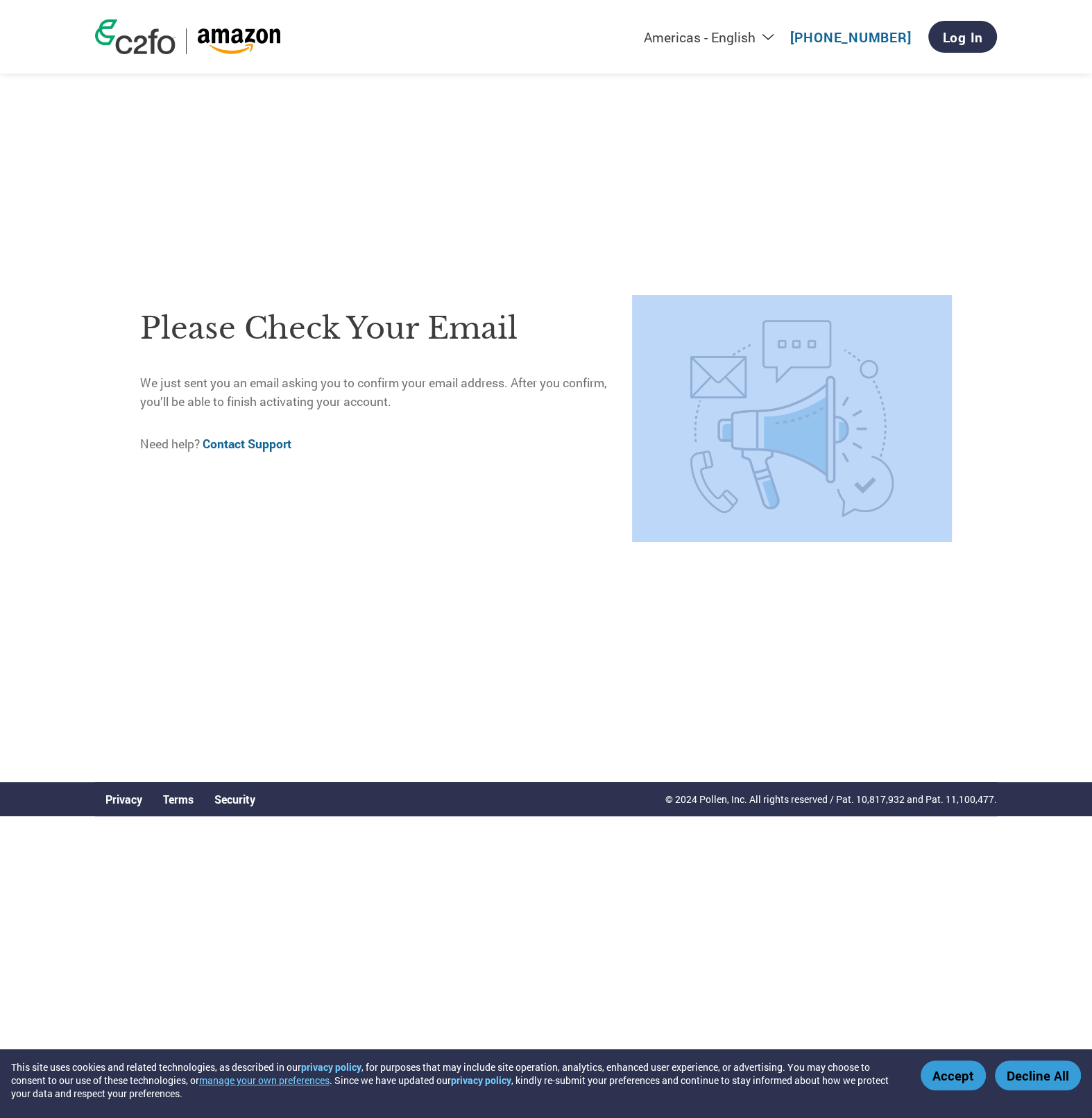
click at [990, 386] on div "Please check your email We just sent you an email asking you to confirm your em…" at bounding box center [546, 419] width 902 height 727
click at [956, 264] on div "Please check your email We just sent you an email asking you to confirm your em…" at bounding box center [546, 419] width 902 height 727
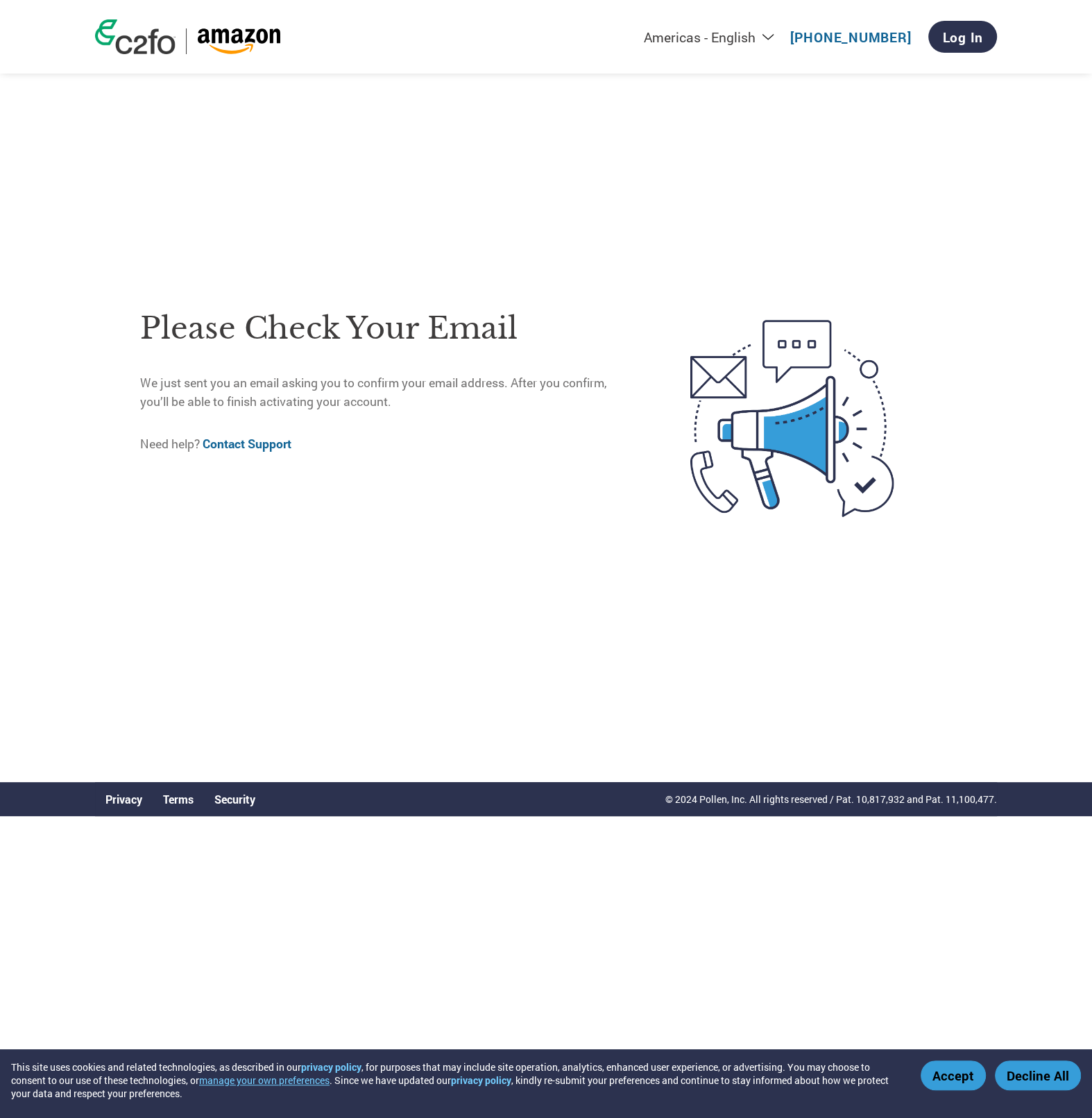
click at [953, 261] on div "Please check your email We just sent you an email asking you to confirm your em…" at bounding box center [546, 419] width 902 height 727
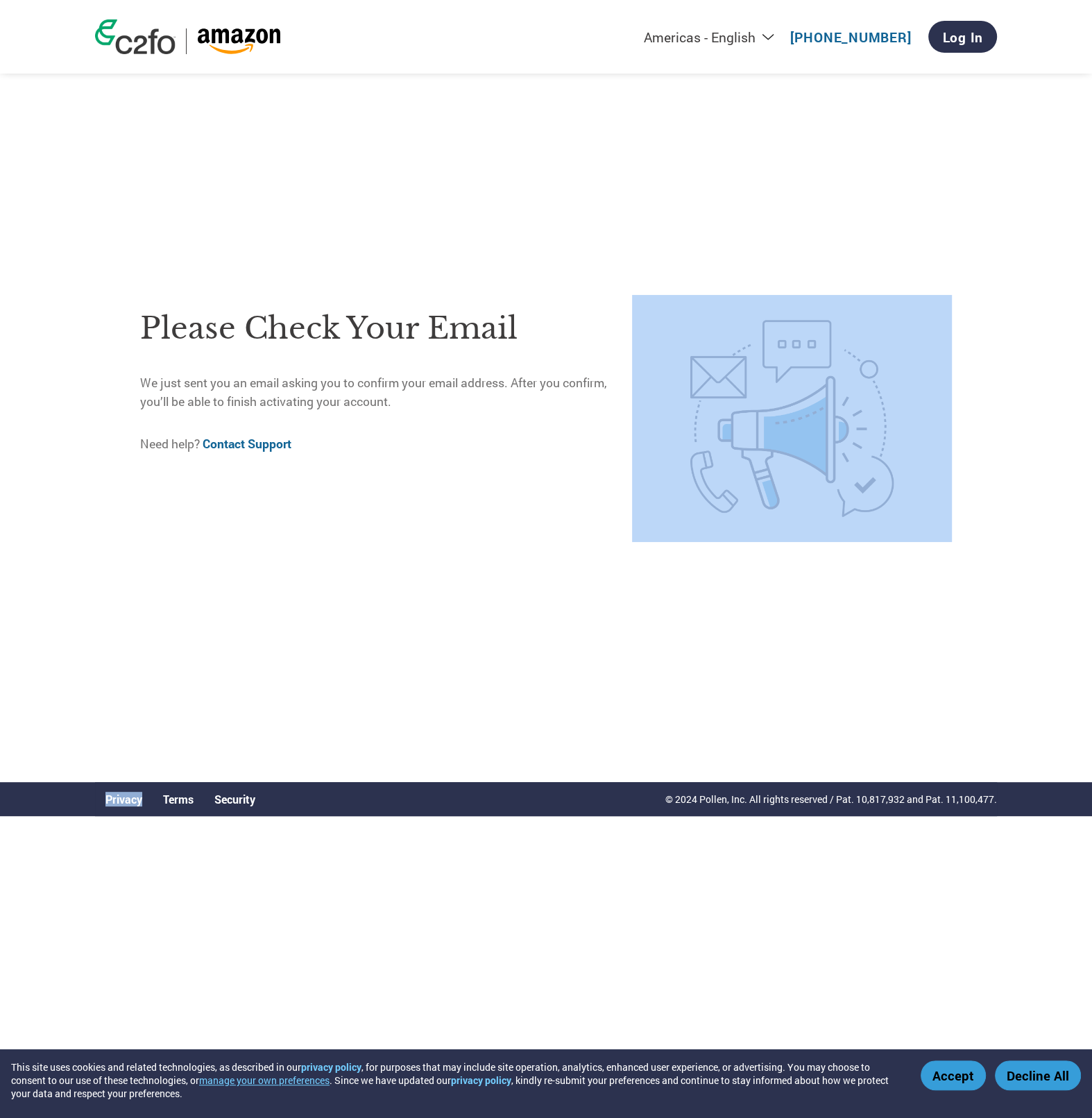
click at [953, 261] on div "Please check your email We just sent you an email asking you to confirm your em…" at bounding box center [546, 419] width 902 height 727
click at [982, 256] on div "Please check your email We just sent you an email asking you to confirm your em…" at bounding box center [546, 419] width 902 height 727
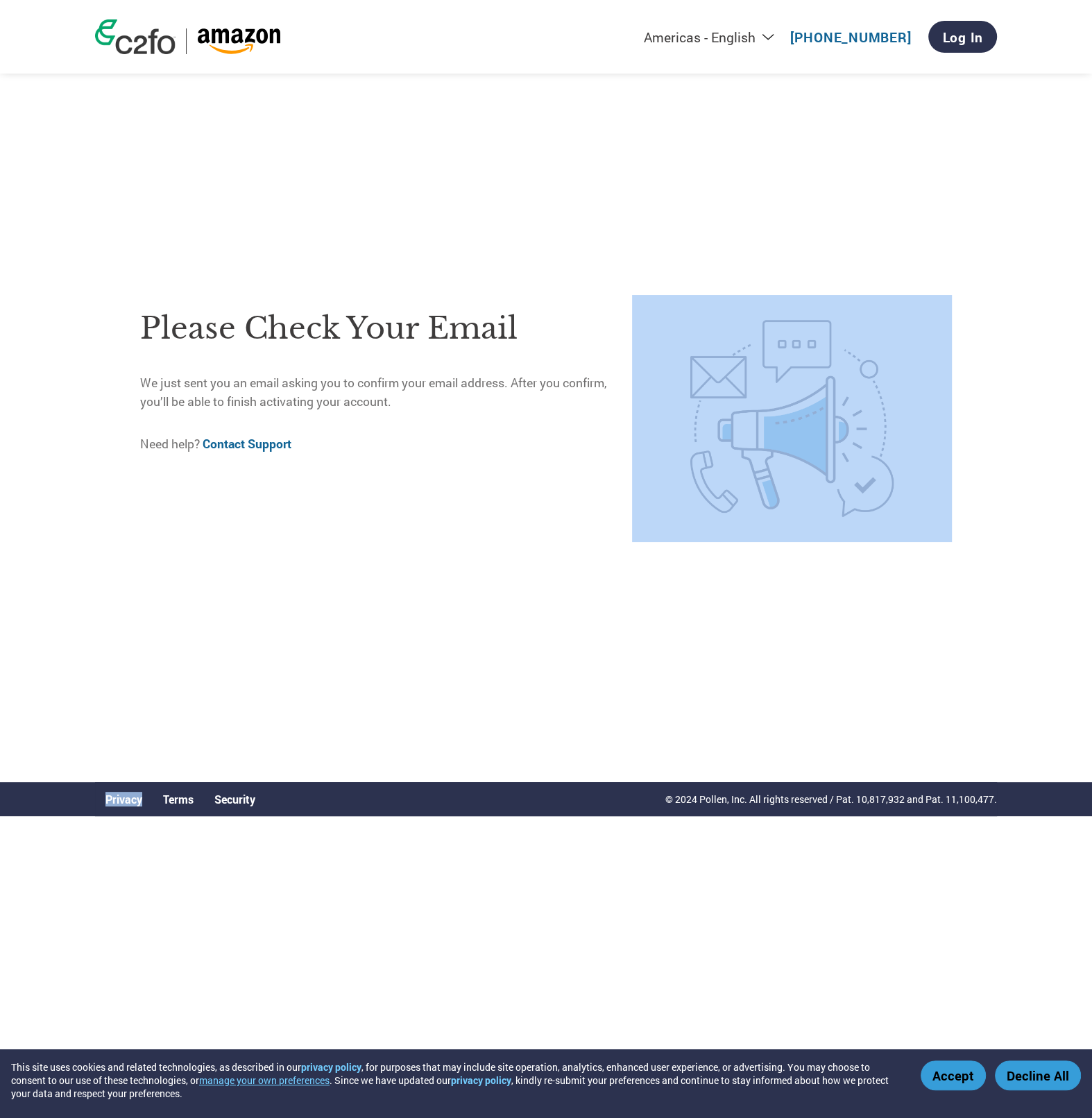
click at [982, 256] on div "Please check your email We just sent you an email asking you to confirm your em…" at bounding box center [546, 419] width 902 height 727
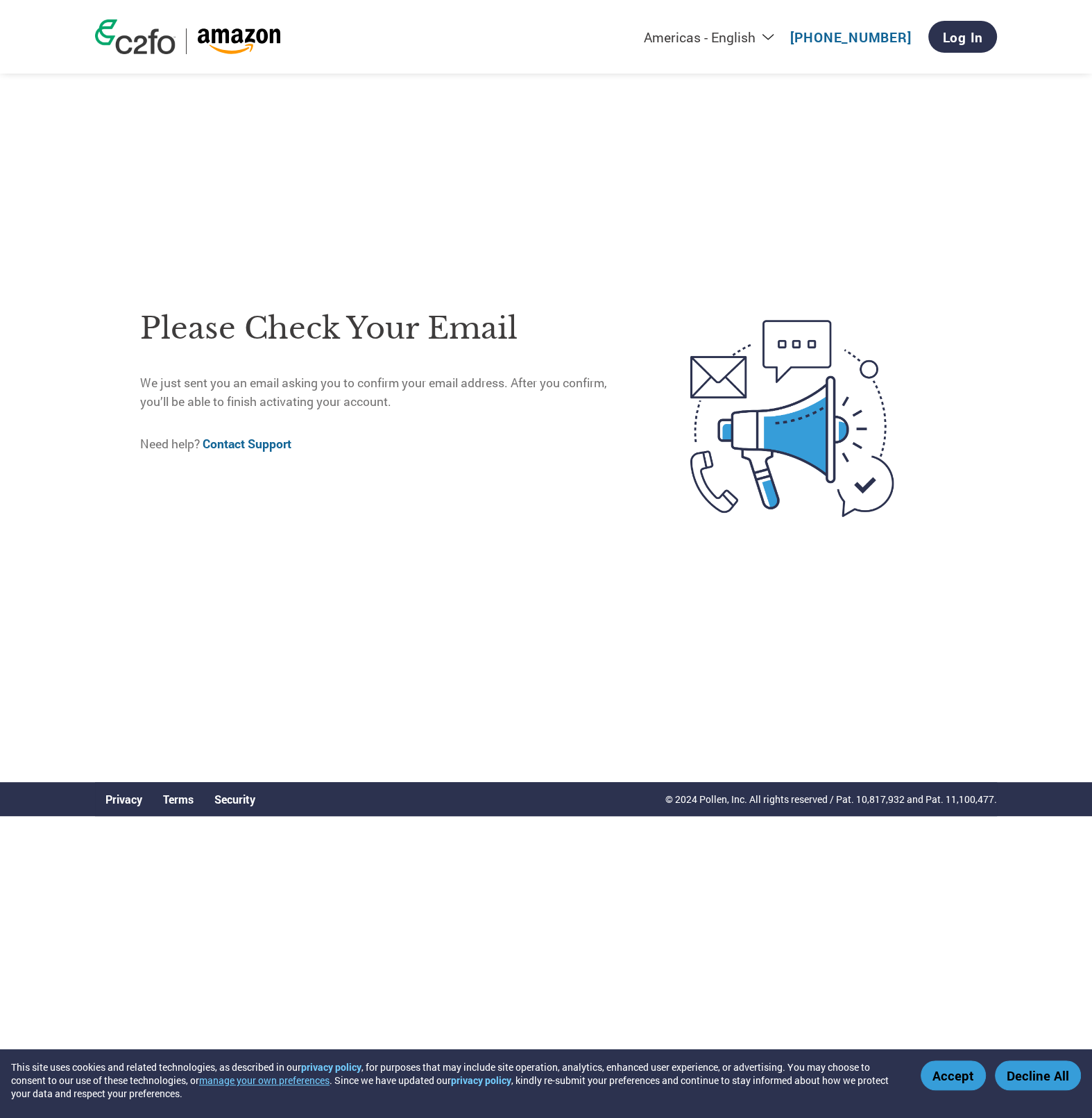
click at [1071, 432] on div "Americas - English Américas - Español [GEOGRAPHIC_DATA] - Português Amériques -…" at bounding box center [546, 380] width 1092 height 761
click at [977, 358] on div "Please check your email We just sent you an email asking you to confirm your em…" at bounding box center [546, 419] width 902 height 727
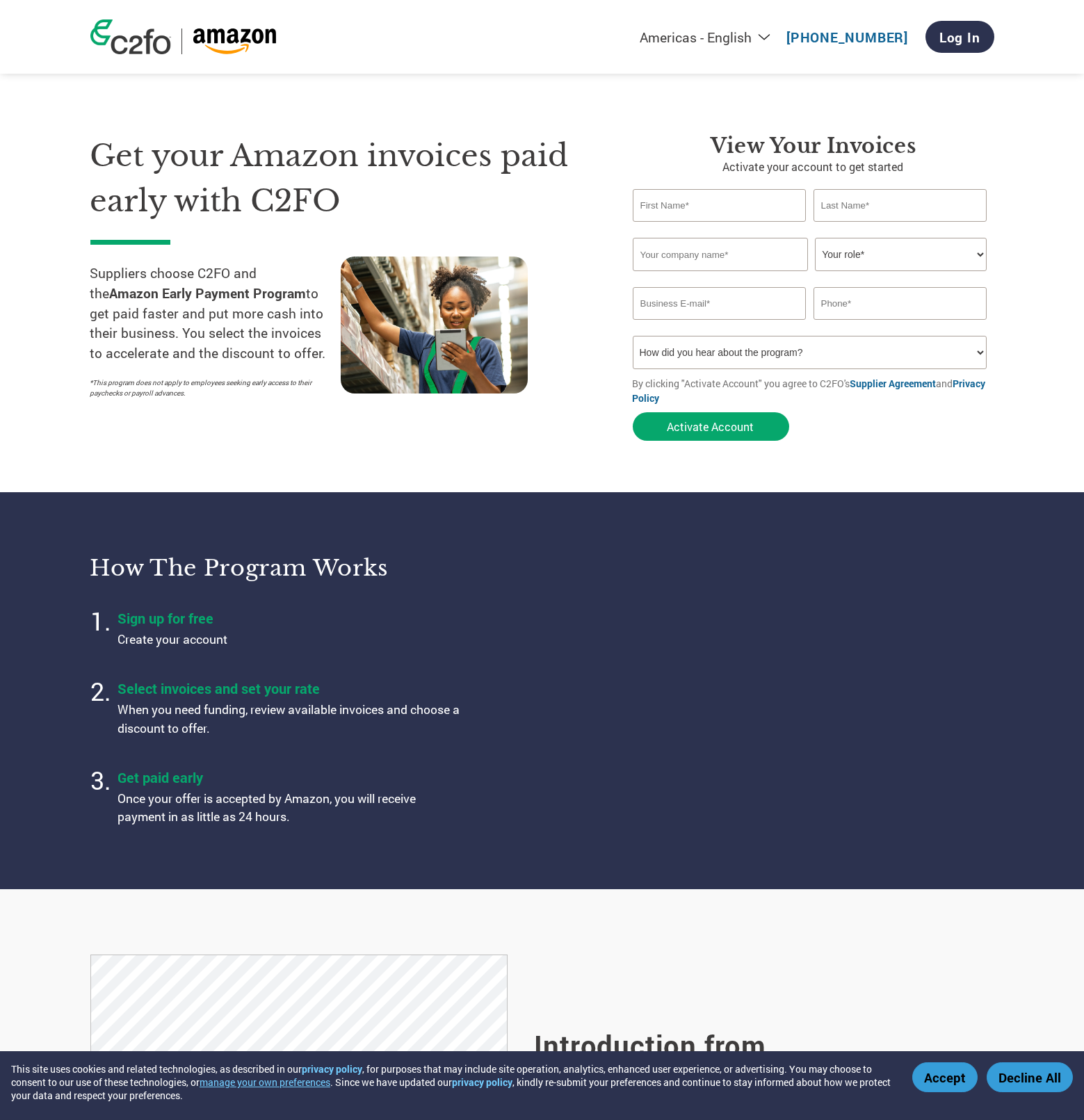
click at [717, 207] on input "text" at bounding box center [719, 205] width 174 height 32
type input "Sid"
type input "J"
type input "Kumbla"
type input "Millennium Managment"
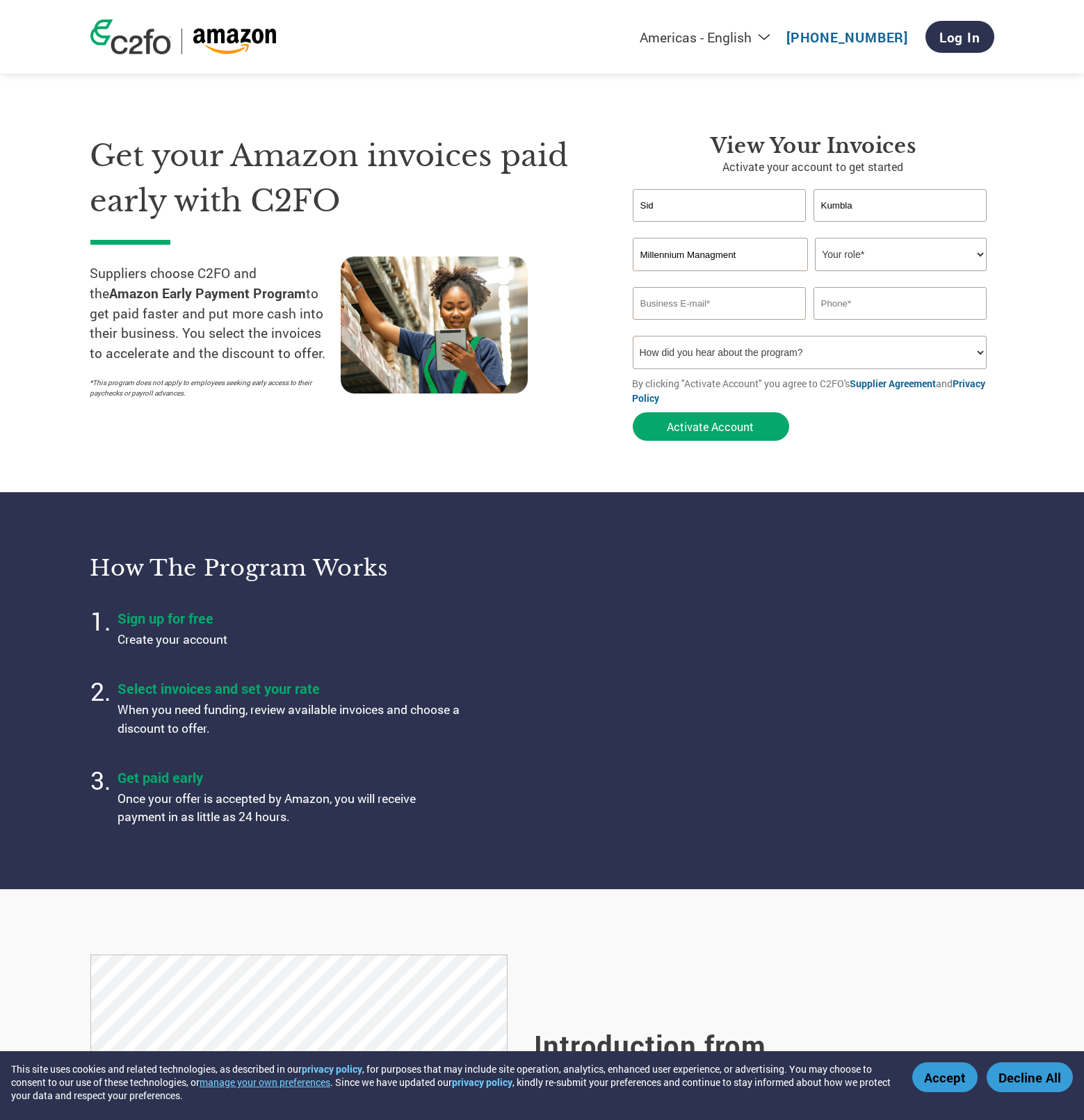
select select "OTHER"
click at [815, 238] on select "Your role* CFO Controller Credit Manager Finance Director Treasurer CEO Preside…" at bounding box center [901, 254] width 172 height 33
click at [703, 329] on div "Inavlid Email Address" at bounding box center [719, 325] width 174 height 9
click at [703, 312] on input "email" at bounding box center [719, 303] width 174 height 32
type input "[PERSON_NAME][EMAIL_ADDRESS]"
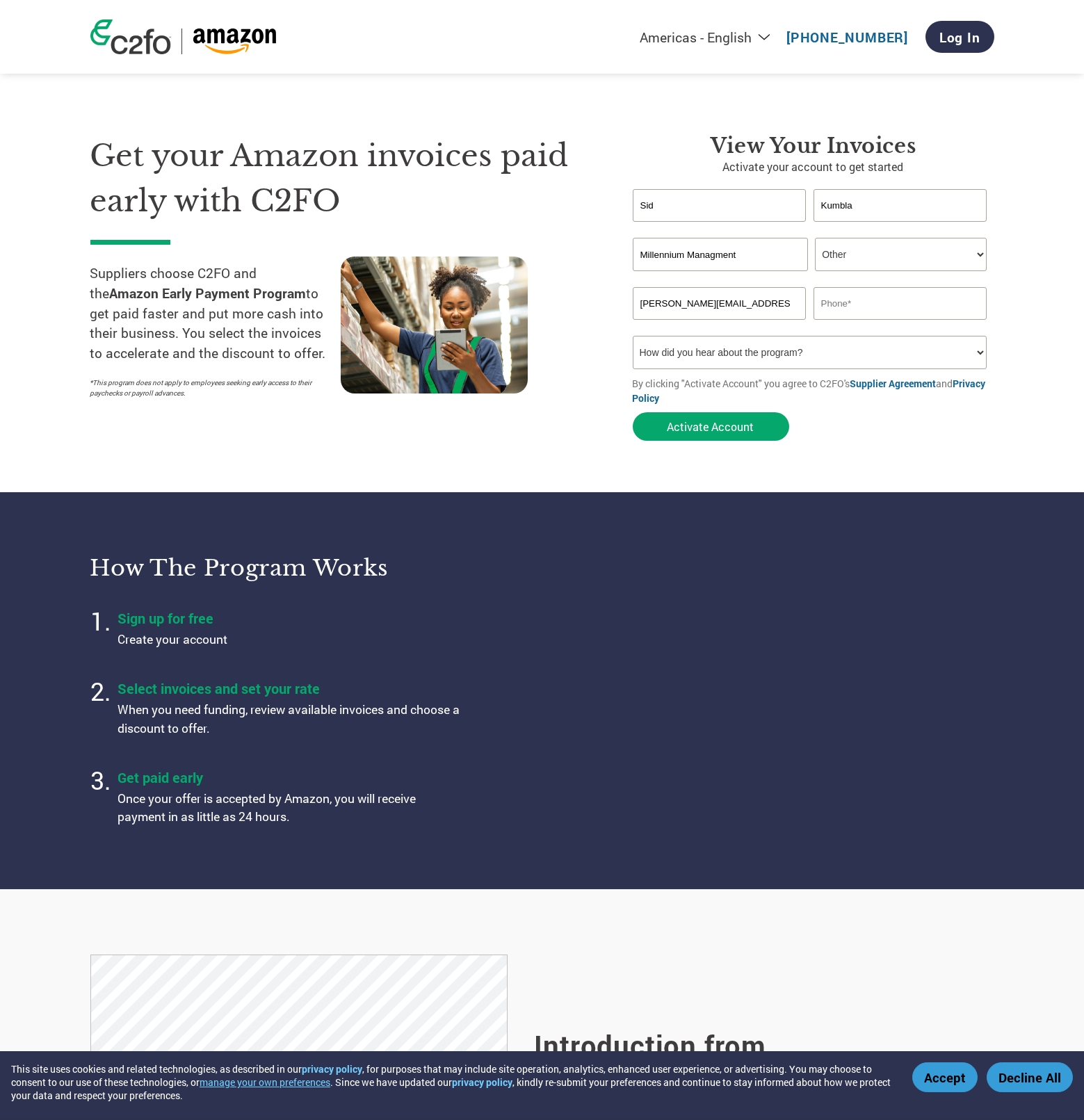
drag, startPoint x: 749, startPoint y: 255, endPoint x: 705, endPoint y: 257, distance: 44.0
click at [705, 257] on input "Millennium Managment" at bounding box center [720, 254] width 175 height 33
type input "Millennium"
click at [758, 310] on input "[PERSON_NAME][EMAIL_ADDRESS]" at bounding box center [719, 303] width 174 height 32
type input "[PERSON_NAME][EMAIL_ADDRESS][DOMAIN_NAME]"
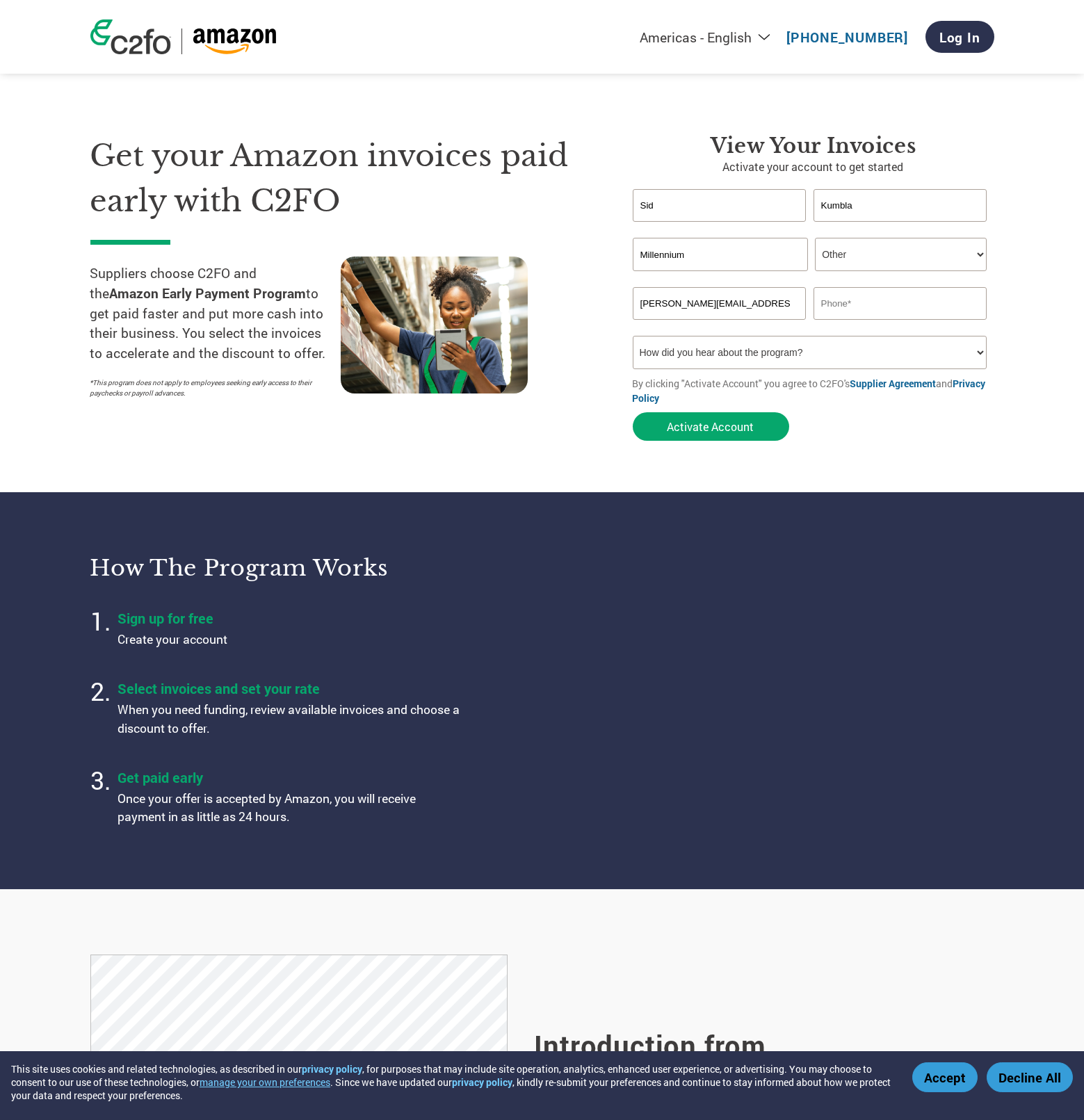
click at [966, 311] on input "text" at bounding box center [901, 303] width 174 height 32
type input "4087107605"
click at [954, 432] on form "[PERSON_NAME] Invalid first name or first name is too long Invalid last name or…" at bounding box center [813, 318] width 361 height 259
click at [884, 347] on select "How did you hear about the program? Received a letter Email Social Media Online…" at bounding box center [810, 352] width 355 height 33
select select "Received a Letter"
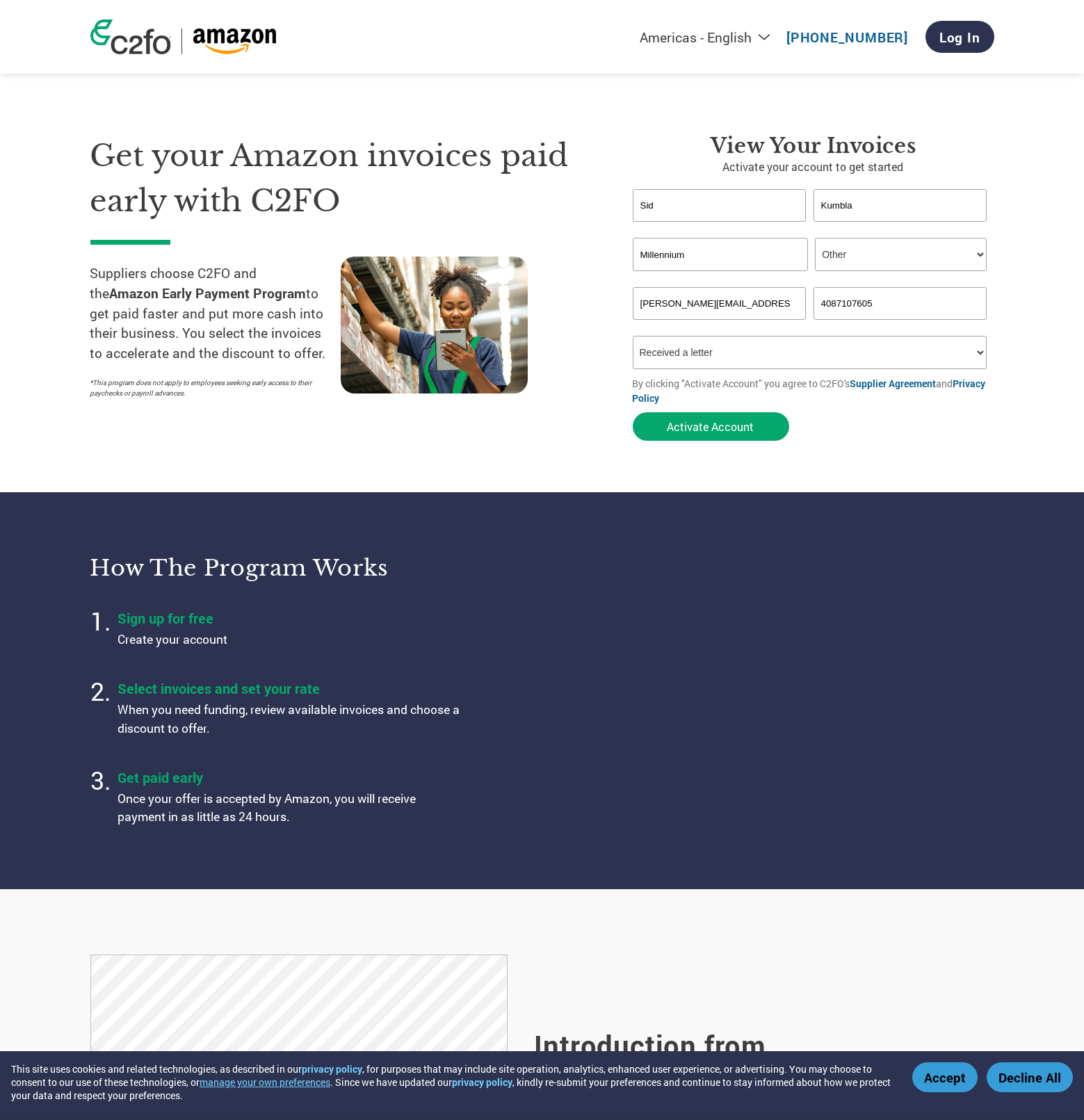
click at [633, 336] on select "How did you hear about the program? Received a letter Email Social Media Online…" at bounding box center [810, 352] width 355 height 33
click at [831, 421] on form "[PERSON_NAME] Invalid first name or first name is too long Invalid last name or…" at bounding box center [813, 318] width 361 height 259
drag, startPoint x: 779, startPoint y: 424, endPoint x: 911, endPoint y: 291, distance: 187.4
click at [911, 297] on form "[PERSON_NAME] Invalid first name or first name is too long Invalid last name or…" at bounding box center [813, 318] width 361 height 259
click at [730, 423] on button "Activate Account" at bounding box center [711, 426] width 157 height 28
